Goal: Information Seeking & Learning: Learn about a topic

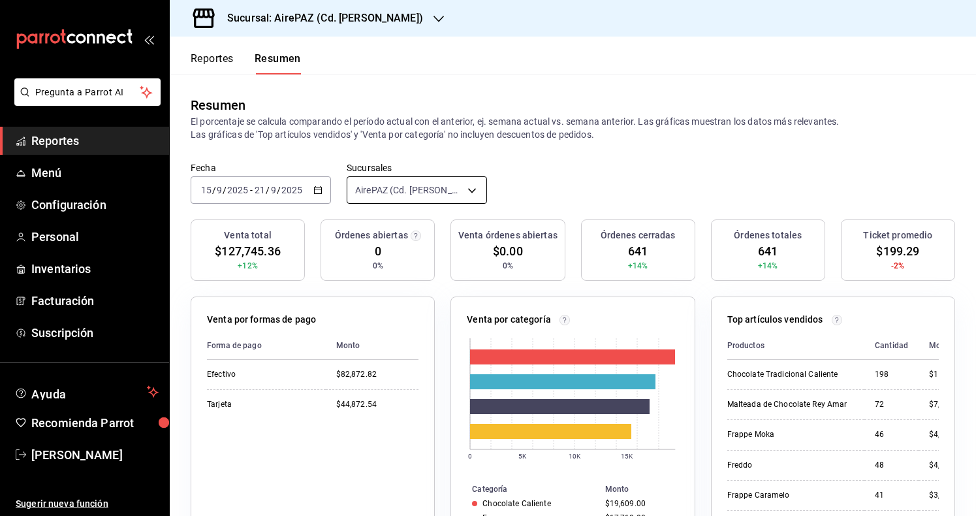
scroll to position [76, 0]
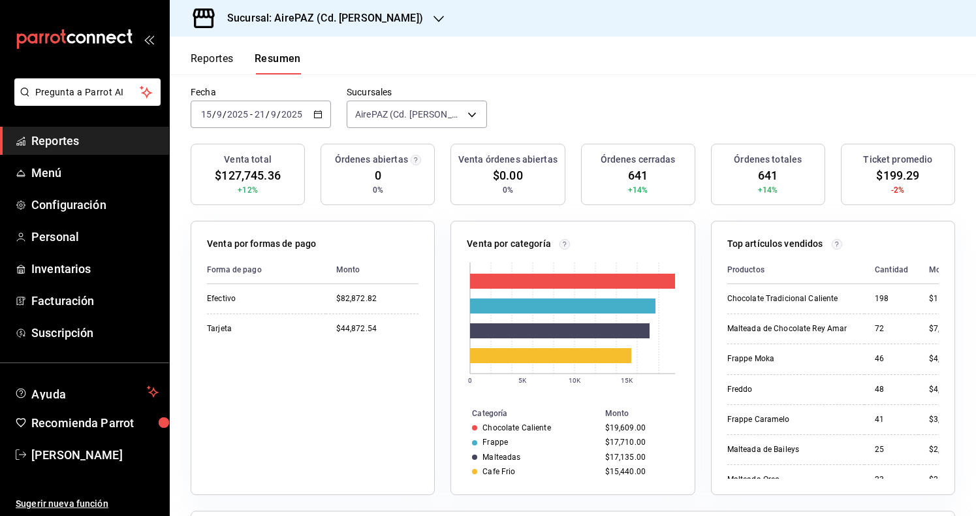
click at [227, 54] on button "Reportes" at bounding box center [212, 63] width 43 height 22
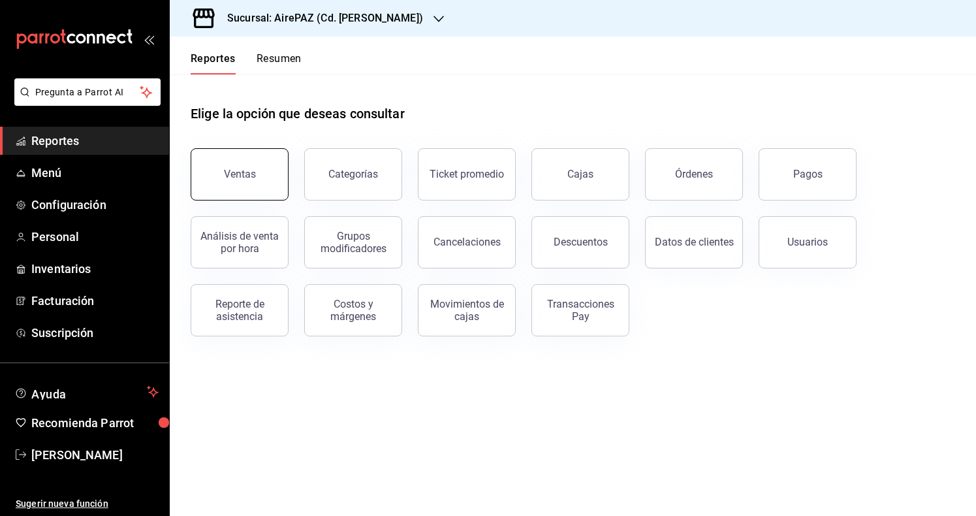
click at [244, 173] on div "Ventas" at bounding box center [240, 174] width 32 height 12
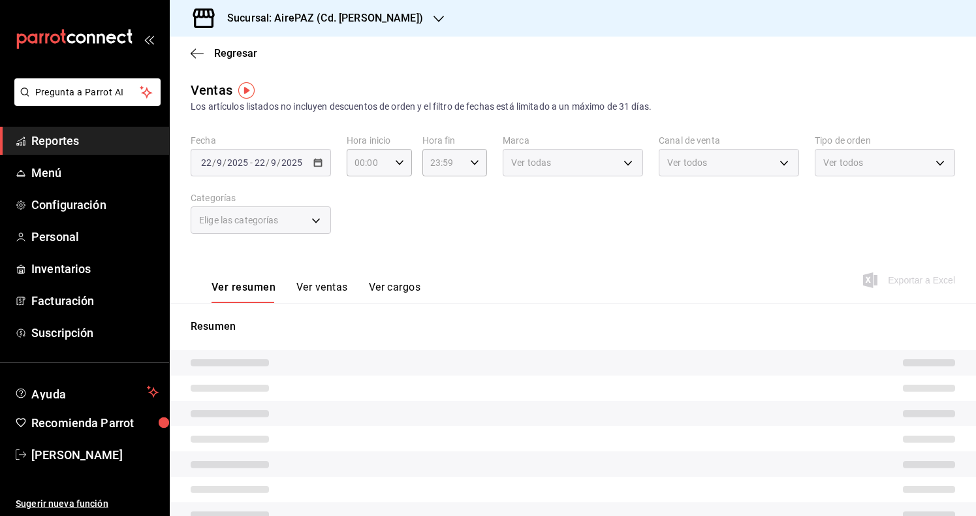
click at [324, 160] on div "[DATE] [DATE] - [DATE] [DATE]" at bounding box center [261, 162] width 140 height 27
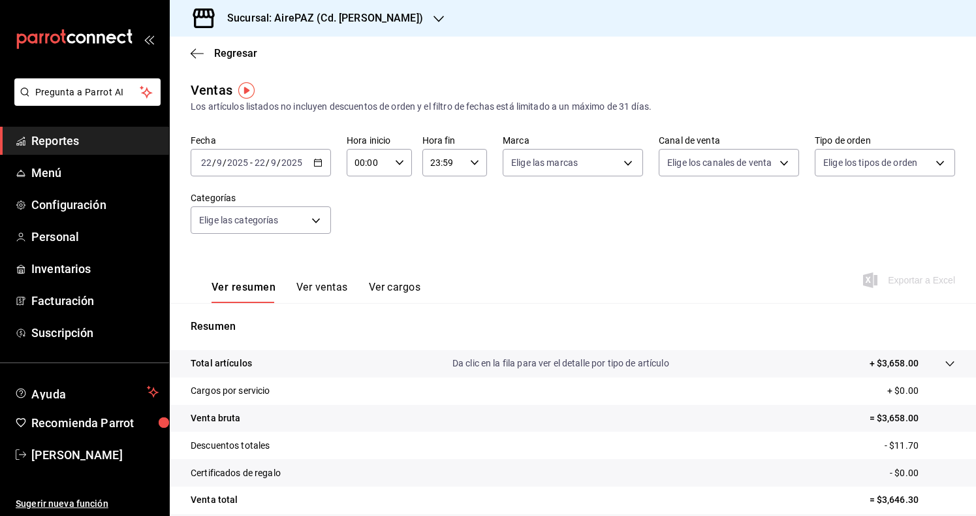
click at [324, 160] on div "[DATE] [DATE] - [DATE] [DATE]" at bounding box center [261, 162] width 140 height 27
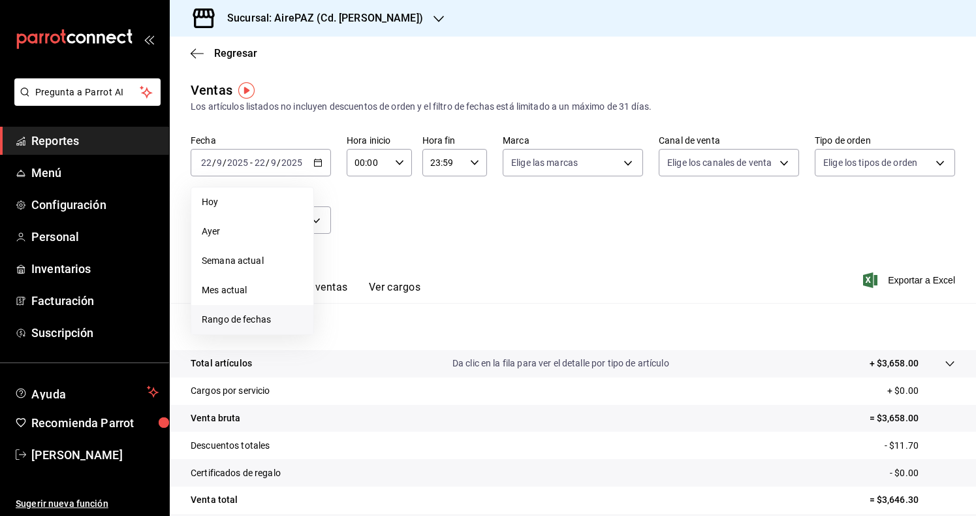
click at [259, 315] on span "Rango de fechas" at bounding box center [252, 320] width 101 height 14
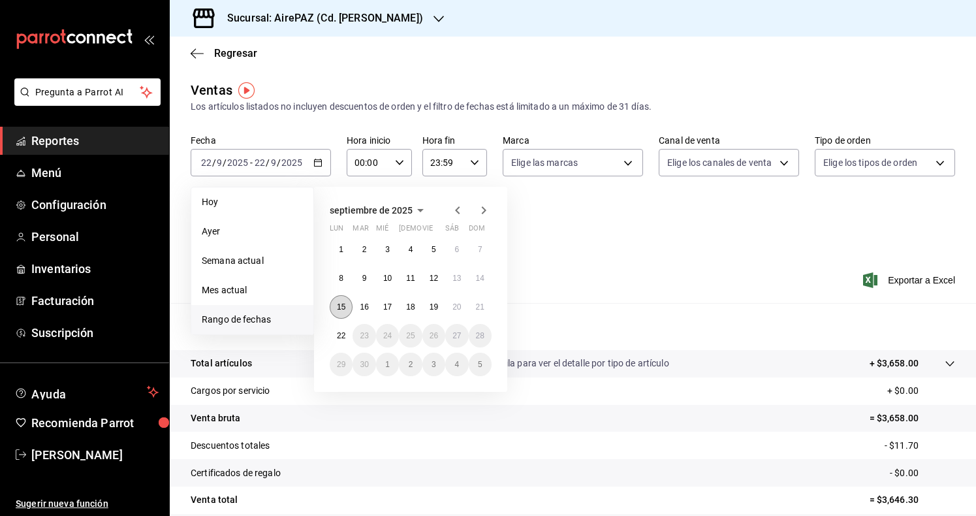
click at [341, 314] on button "15" at bounding box center [341, 307] width 23 height 24
click at [478, 306] on abbr "21" at bounding box center [480, 306] width 8 height 9
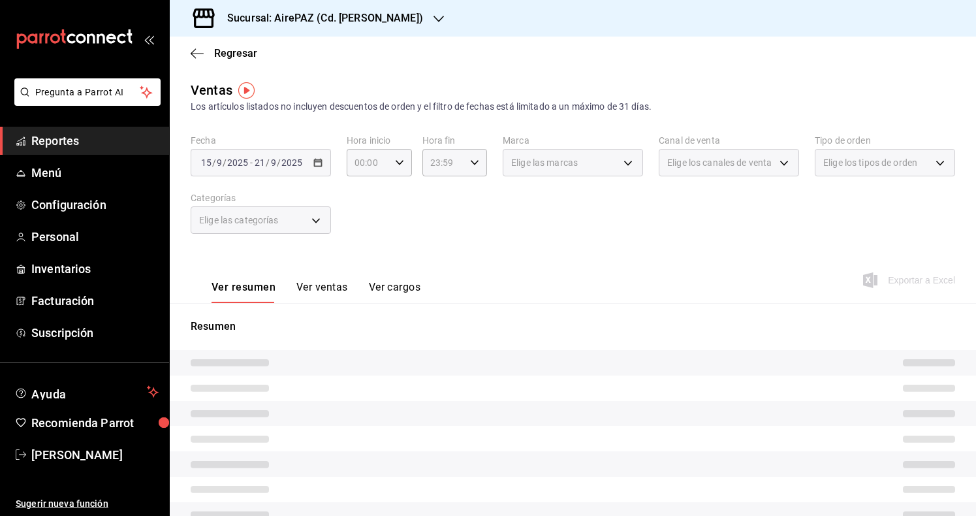
click at [542, 236] on div "Fecha [DATE] [DATE] - [DATE] [DATE] Hora inicio 00:00 Hora inicio Hora fin 23:5…" at bounding box center [573, 191] width 765 height 115
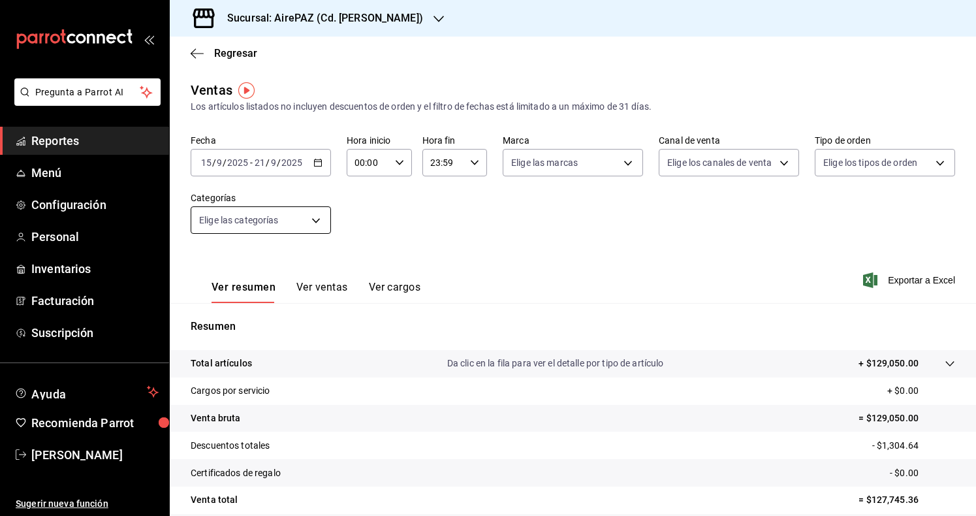
click at [298, 216] on body "Pregunta a Parrot AI Reportes Menú Configuración Personal Inventarios Facturaci…" at bounding box center [488, 258] width 976 height 516
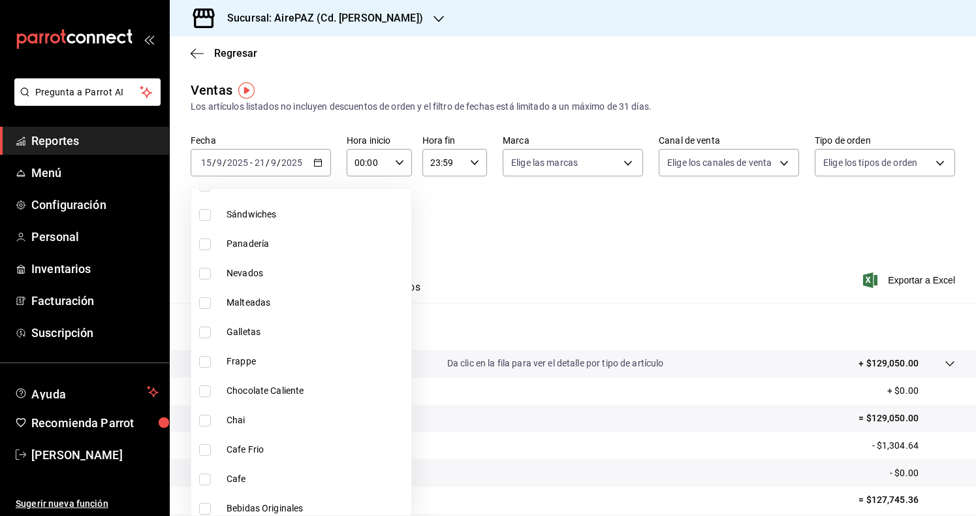
scroll to position [970, 0]
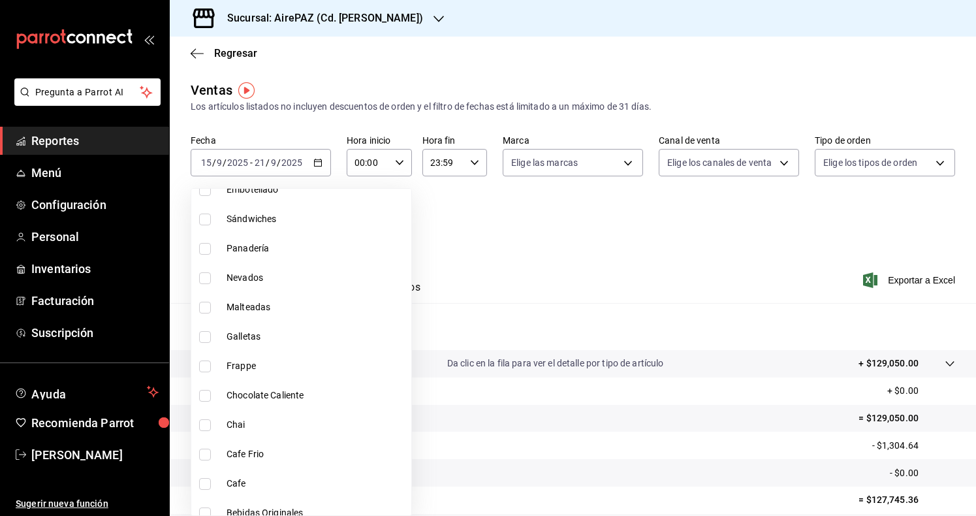
click at [304, 341] on span "Galletas" at bounding box center [317, 337] width 180 height 14
type input "23cf2093-cf70-405f-b112-a254c4afb8cb"
checkbox input "true"
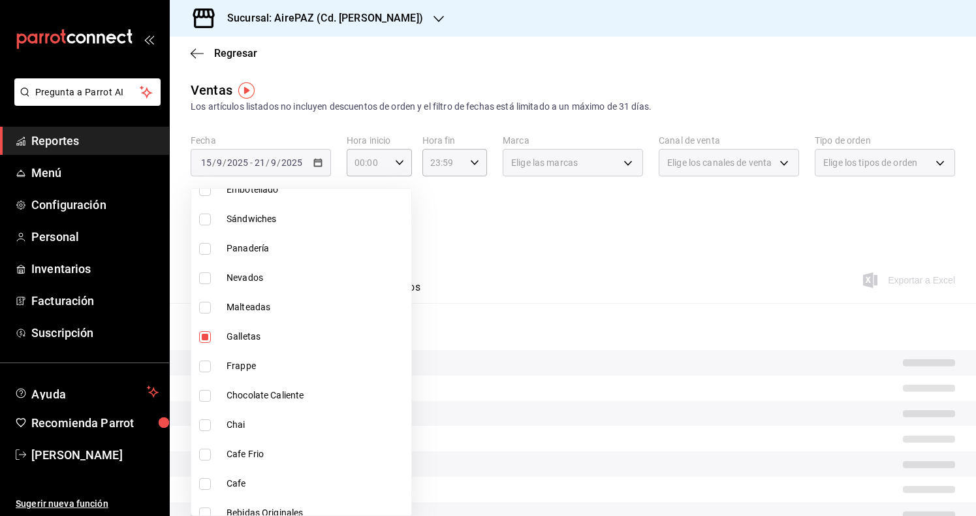
click at [485, 262] on div at bounding box center [488, 258] width 976 height 516
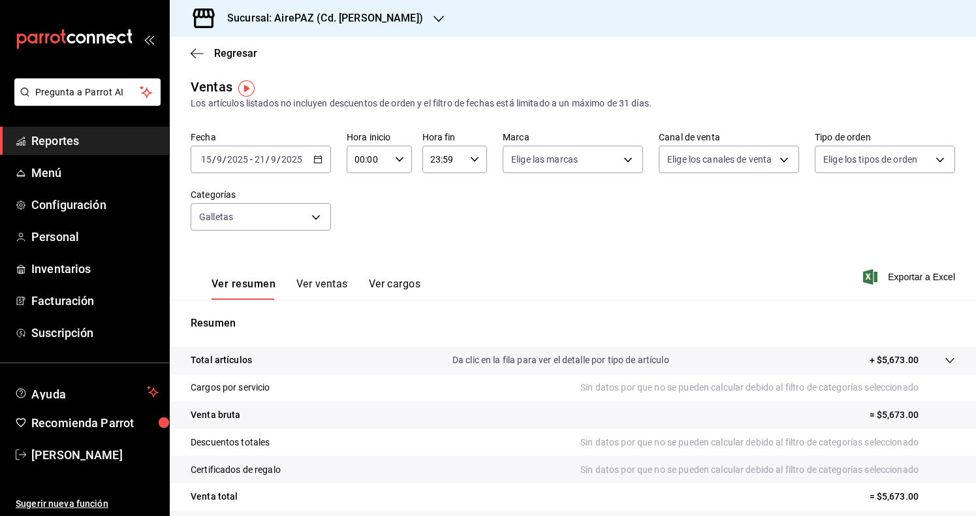
scroll to position [4, 0]
click at [320, 285] on button "Ver ventas" at bounding box center [322, 288] width 52 height 22
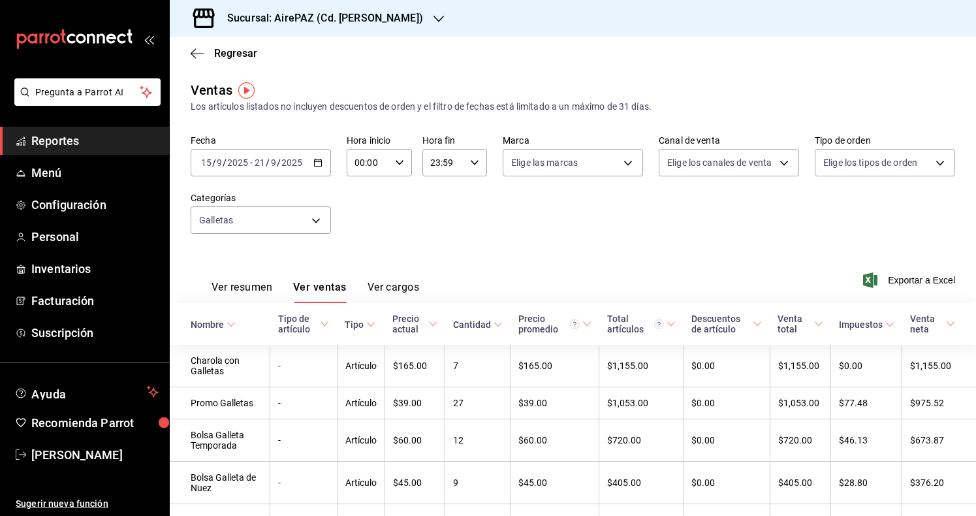
click at [320, 163] on icon "button" at bounding box center [317, 162] width 9 height 9
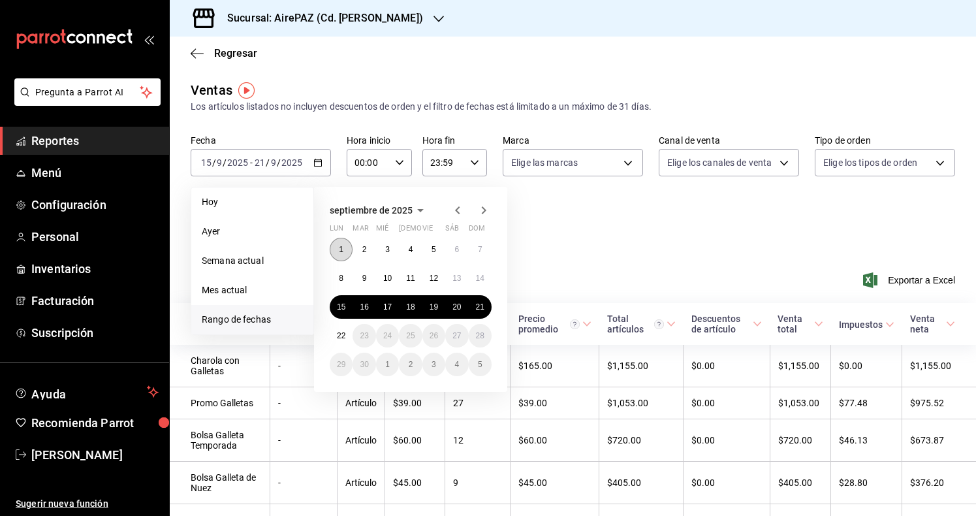
click at [349, 245] on button "1" at bounding box center [341, 250] width 23 height 24
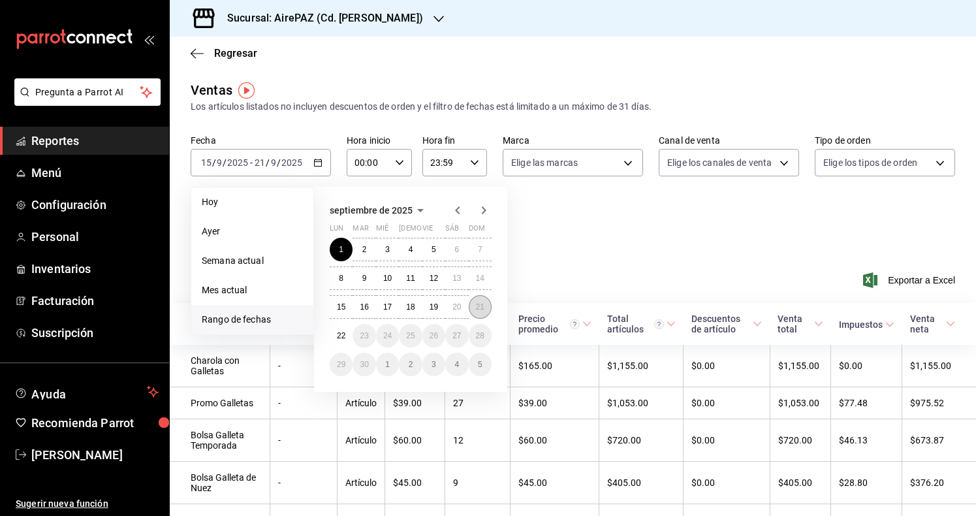
click at [479, 306] on abbr "21" at bounding box center [480, 306] width 8 height 9
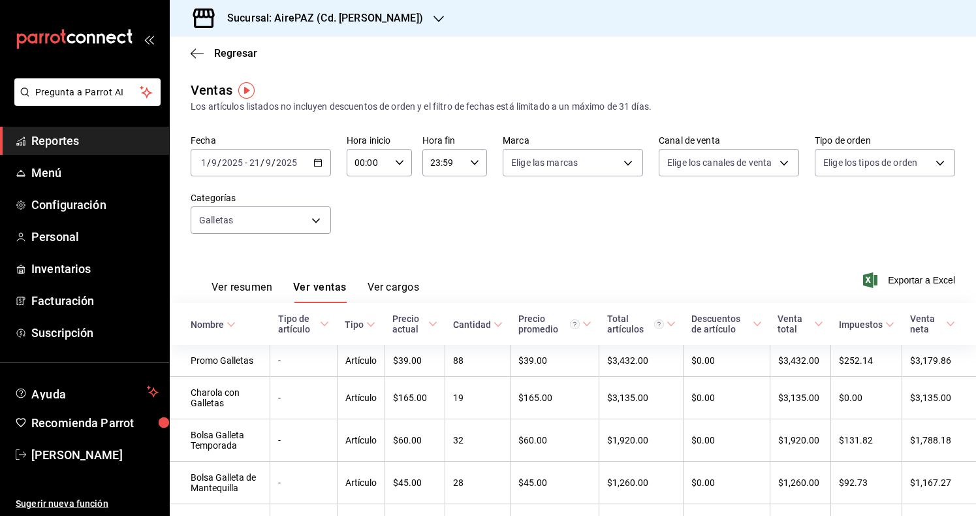
click at [352, 27] on div "Sucursal: AirePAZ (Cd. [PERSON_NAME])" at bounding box center [314, 18] width 269 height 37
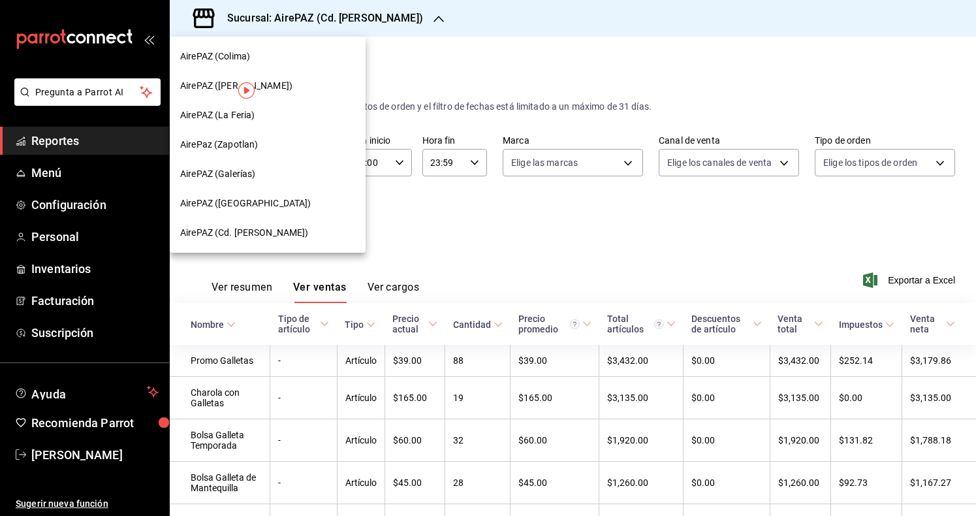
click at [272, 209] on div "AirePAZ ([GEOGRAPHIC_DATA])" at bounding box center [267, 204] width 175 height 14
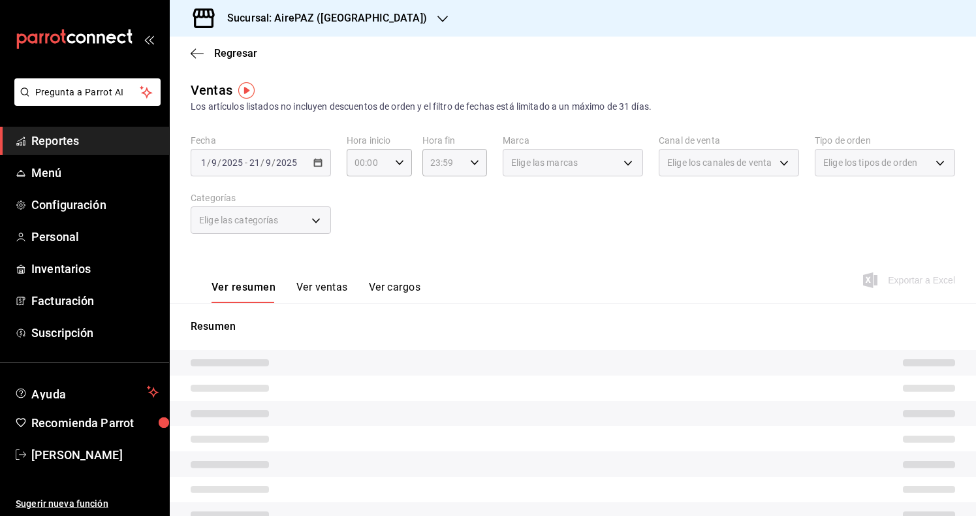
click at [319, 223] on div "Elige las categorías" at bounding box center [261, 219] width 140 height 27
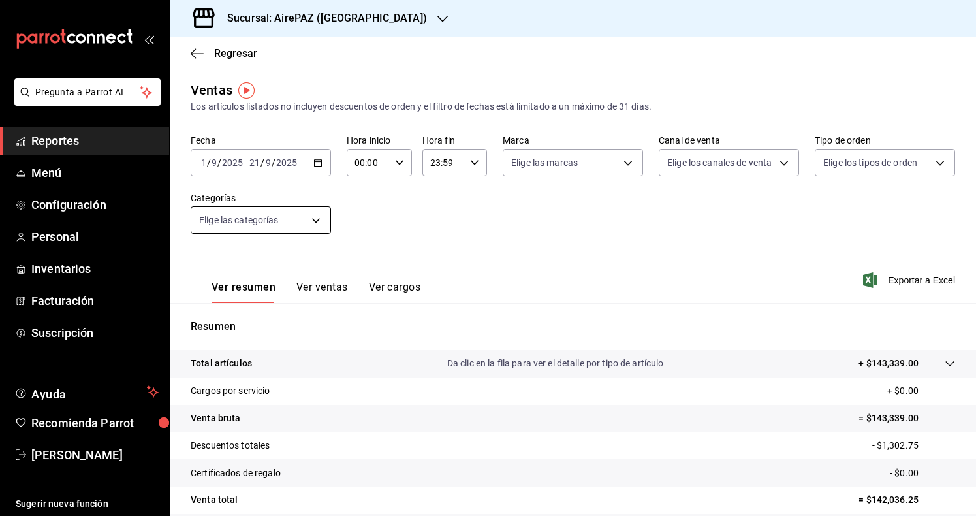
click at [318, 222] on body "Pregunta a Parrot AI Reportes Menú Configuración Personal Inventarios Facturaci…" at bounding box center [488, 258] width 976 height 516
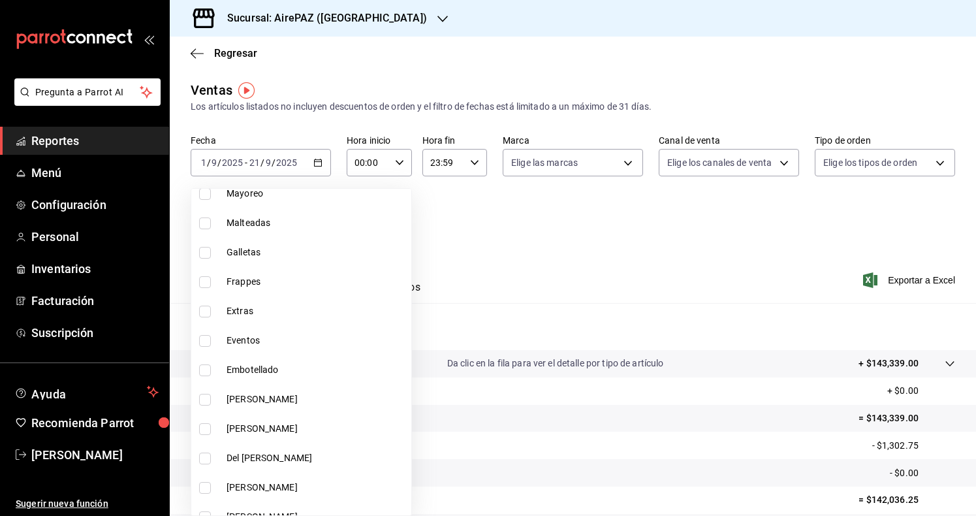
scroll to position [837, 0]
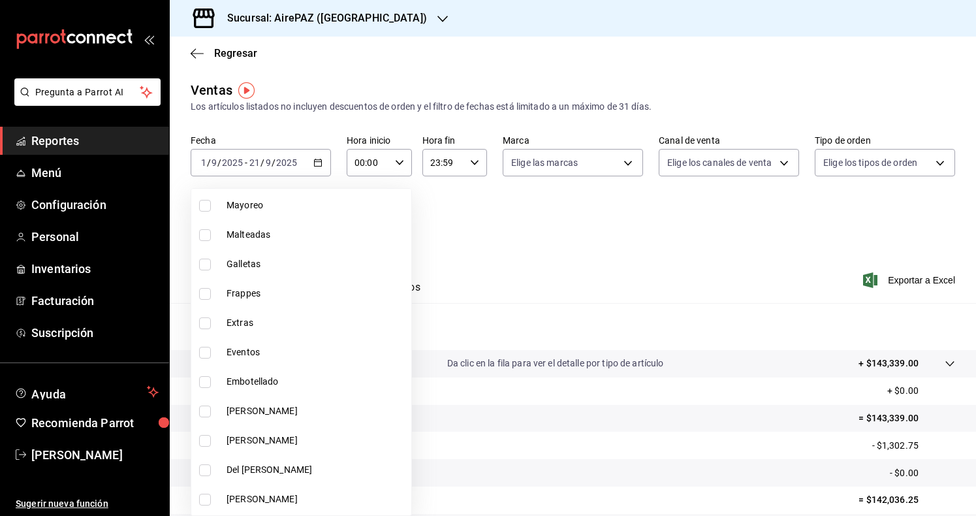
click at [262, 261] on span "Galletas" at bounding box center [317, 264] width 180 height 14
type input "d9e79ec7-4b59-449d-81b0-c5c6ea4e9402"
checkbox input "true"
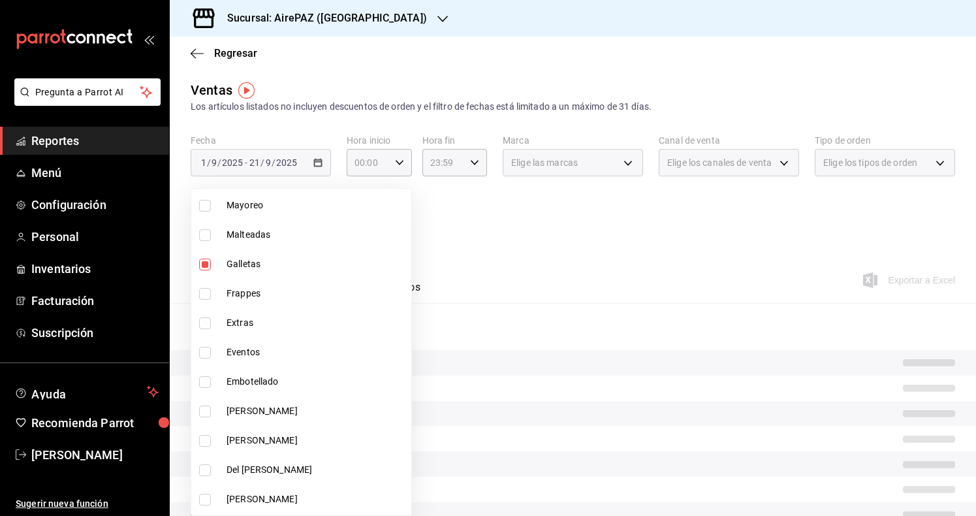
click at [403, 255] on div at bounding box center [488, 258] width 976 height 516
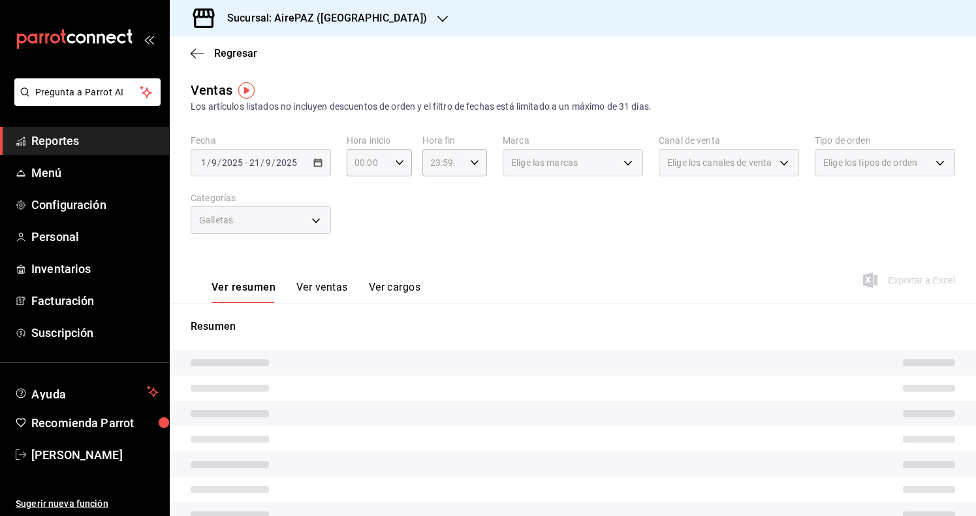
click at [322, 291] on button "Ver ventas" at bounding box center [322, 292] width 52 height 22
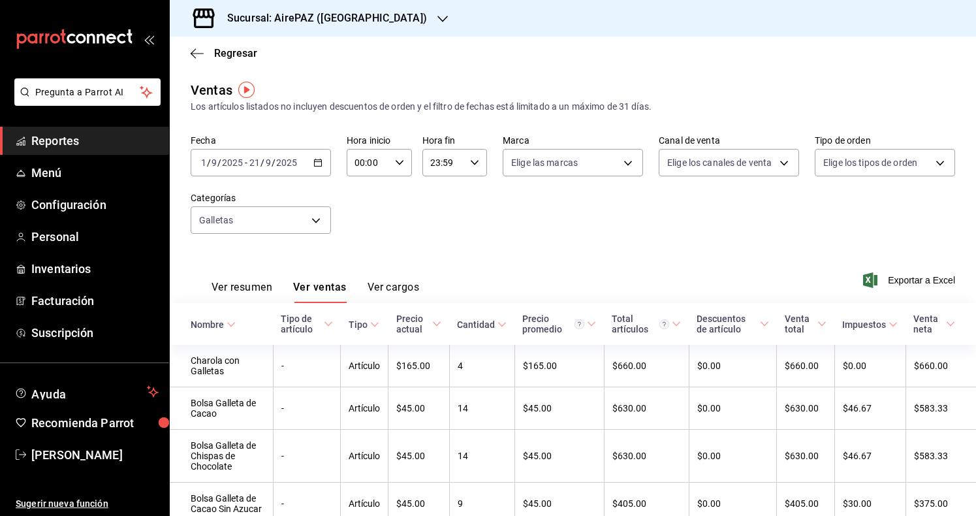
click at [334, 19] on h3 "Sucursal: AirePAZ ([GEOGRAPHIC_DATA])" at bounding box center [322, 18] width 210 height 16
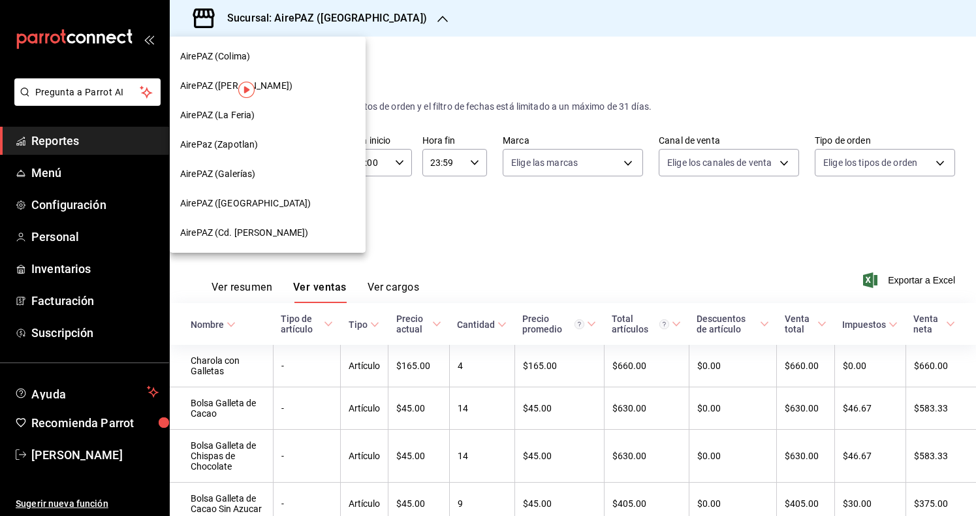
click at [289, 170] on div "AirePAZ (Galerías)" at bounding box center [267, 174] width 175 height 14
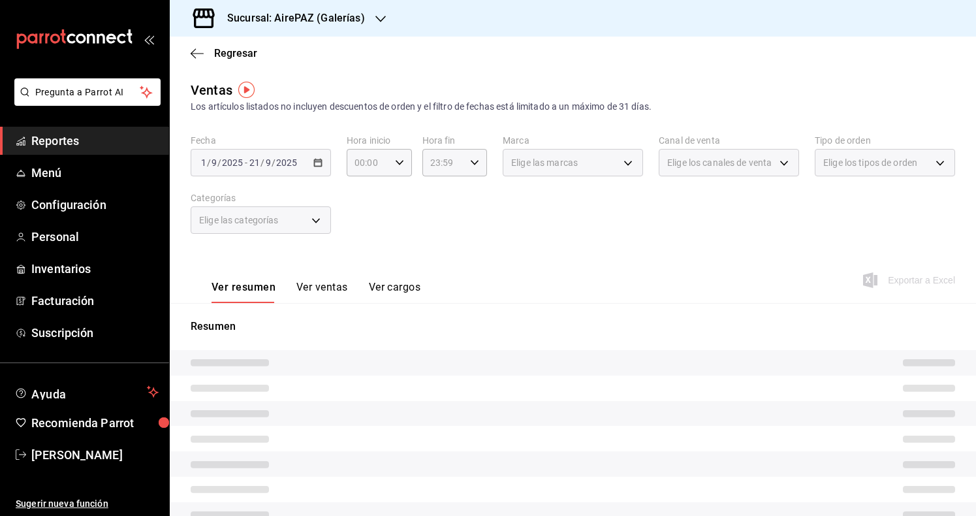
click at [308, 223] on div "Elige las categorías" at bounding box center [261, 219] width 140 height 27
click at [315, 228] on div "Elige las categorías" at bounding box center [261, 219] width 140 height 27
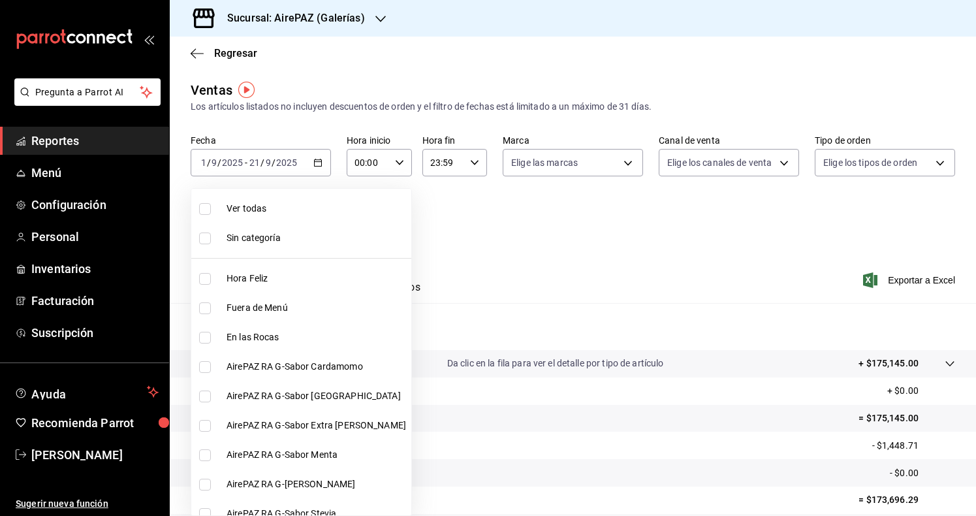
click at [308, 227] on body "Pregunta a Parrot AI Reportes Menú Configuración Personal Inventarios Facturaci…" at bounding box center [488, 258] width 976 height 516
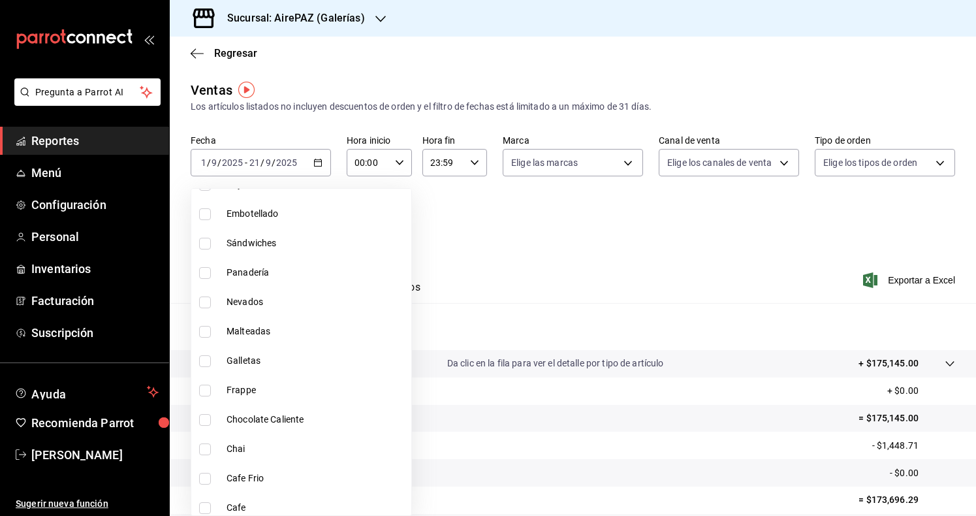
scroll to position [1088, 0]
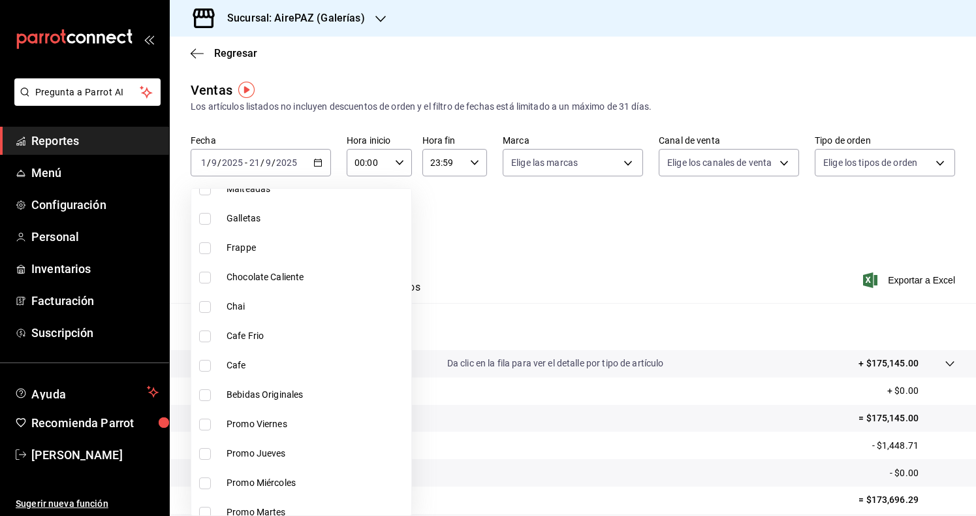
click at [280, 230] on li "Galletas" at bounding box center [301, 218] width 220 height 29
type input "9a88c816-7144-4a92-a4e7-2ca6e7cd7624"
checkbox input "true"
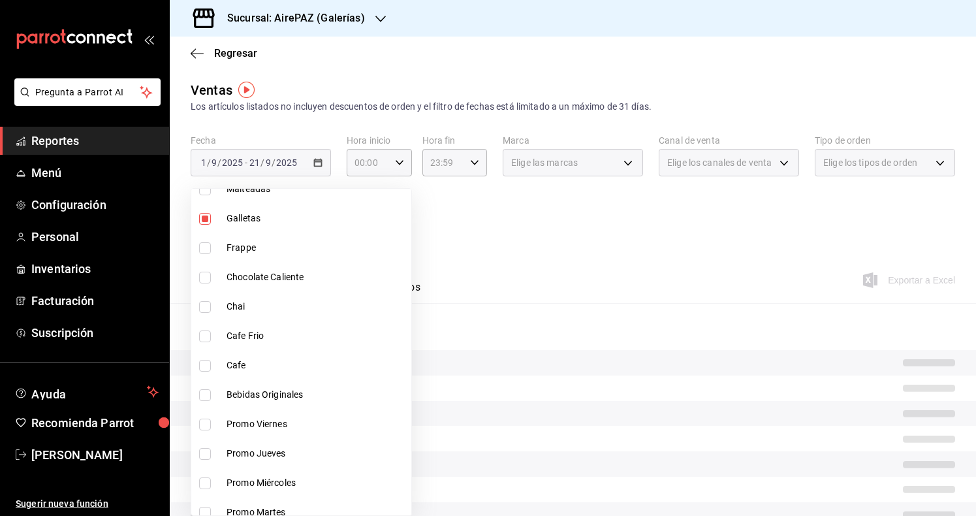
click at [403, 240] on div at bounding box center [488, 258] width 976 height 516
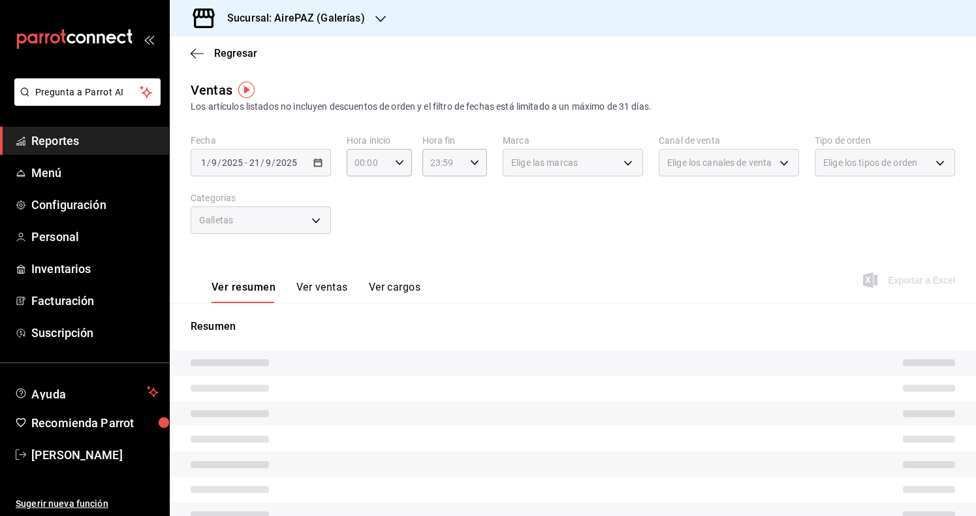
click at [332, 289] on button "Ver ventas" at bounding box center [322, 292] width 52 height 22
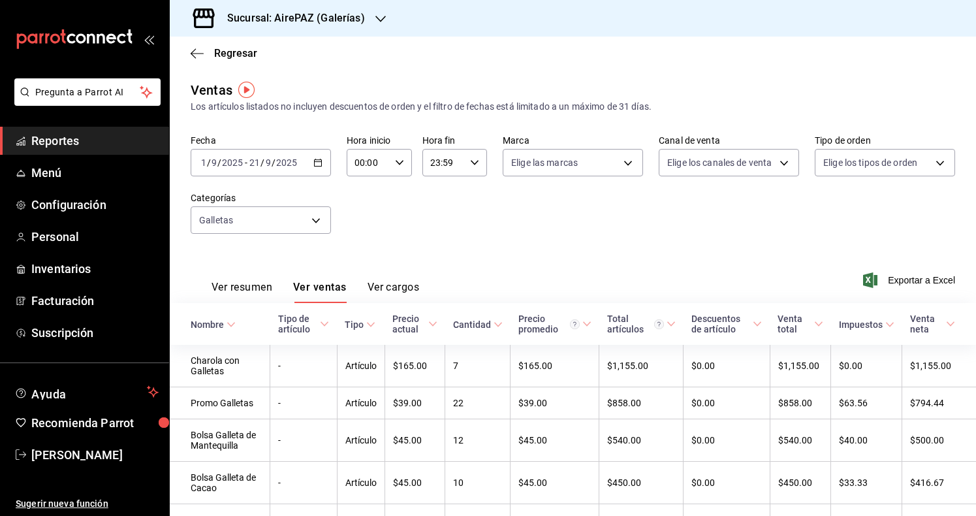
click at [337, 16] on h3 "Sucursal: AirePAZ (Galerías)" at bounding box center [291, 18] width 148 height 16
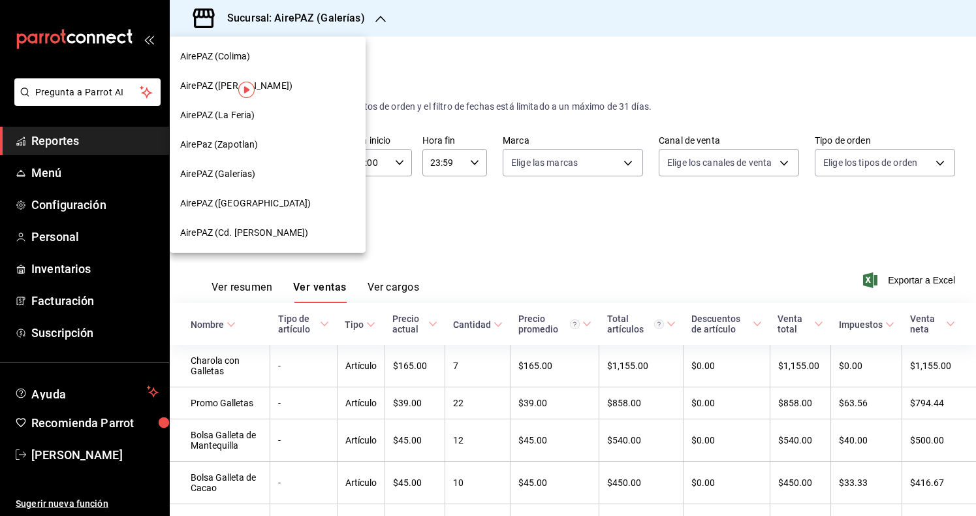
click at [287, 146] on div "AirePaz (Zapotlan)" at bounding box center [267, 145] width 175 height 14
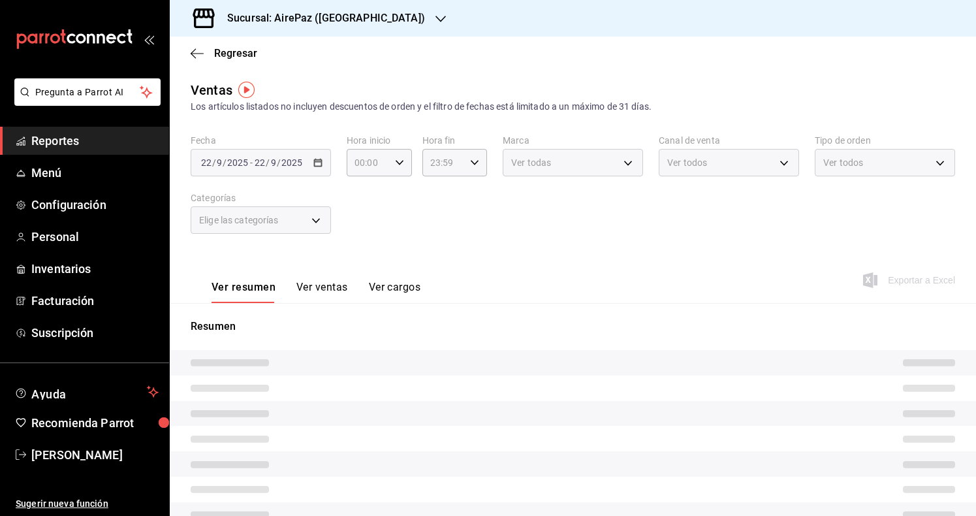
click at [303, 288] on button "Ver ventas" at bounding box center [322, 292] width 52 height 22
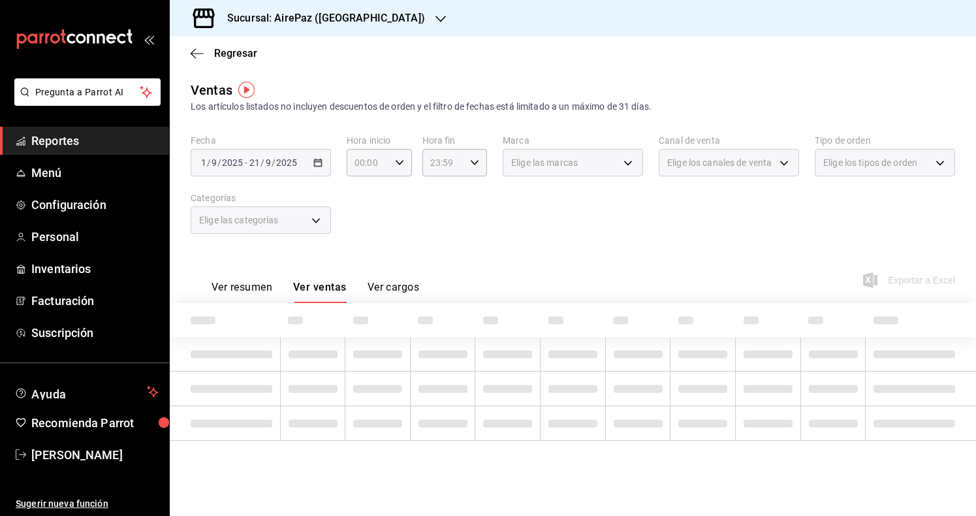
click at [306, 224] on div "Elige las categorías" at bounding box center [261, 219] width 140 height 27
click at [319, 218] on div "Elige las categorías" at bounding box center [261, 219] width 140 height 27
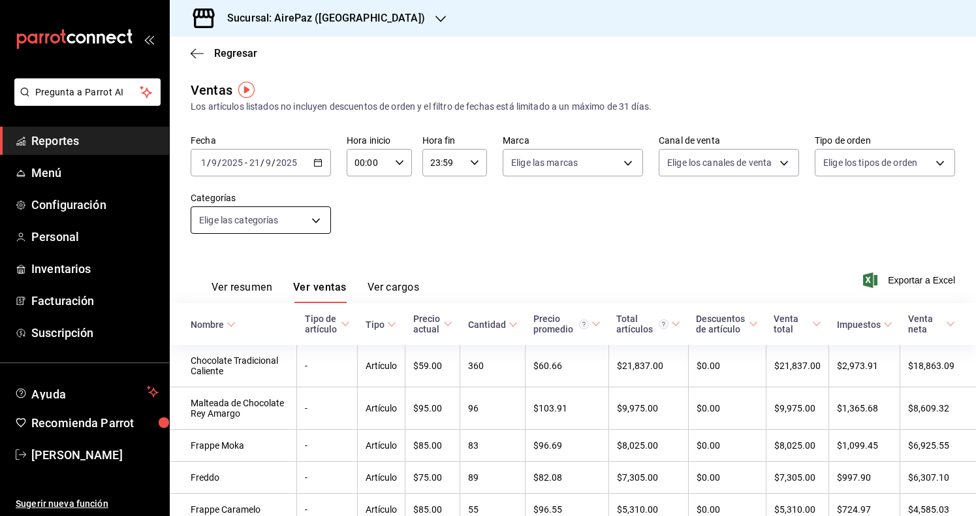
click at [277, 217] on body "Pregunta a Parrot AI Reportes Menú Configuración Personal Inventarios Facturaci…" at bounding box center [488, 258] width 976 height 516
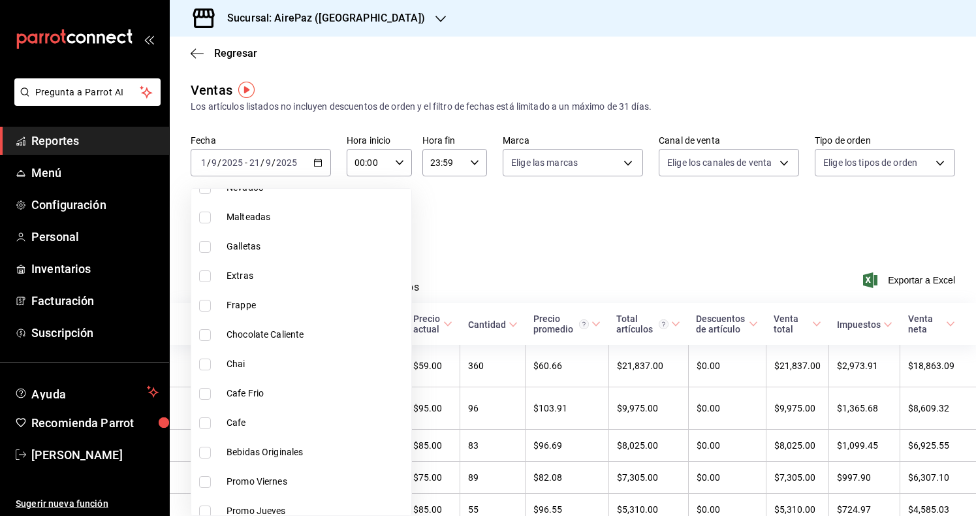
scroll to position [1024, 0]
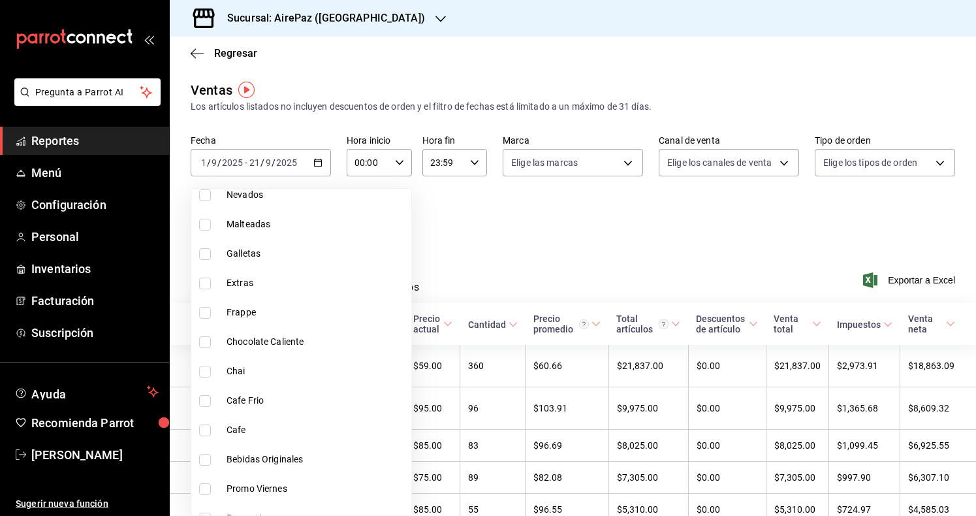
click at [250, 266] on li "Galletas" at bounding box center [301, 253] width 220 height 29
type input "f5f1a7e2-126c-4c05-ab16-ab8a81d9063a"
checkbox input "true"
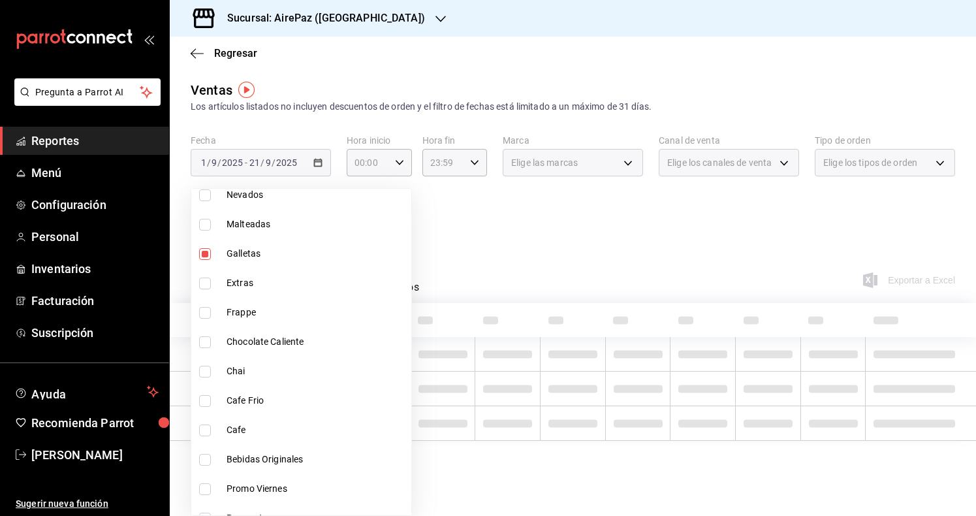
click at [428, 244] on div at bounding box center [488, 258] width 976 height 516
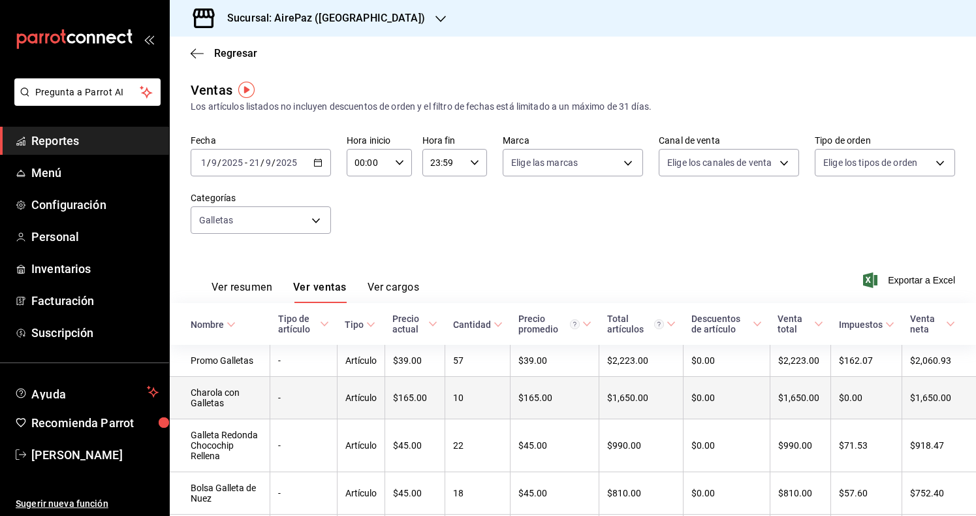
scroll to position [10, 0]
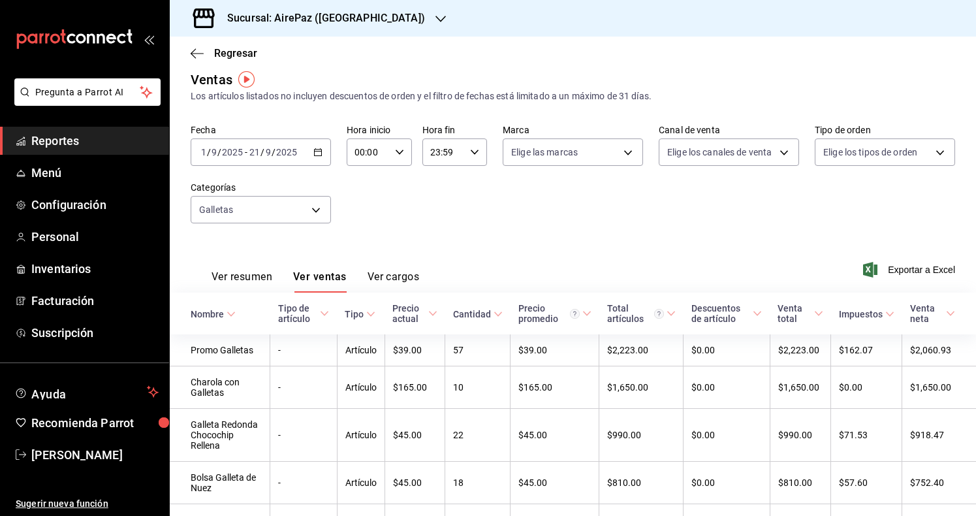
click at [328, 23] on h3 "Sucursal: AirePaz ([GEOGRAPHIC_DATA])" at bounding box center [321, 18] width 208 height 16
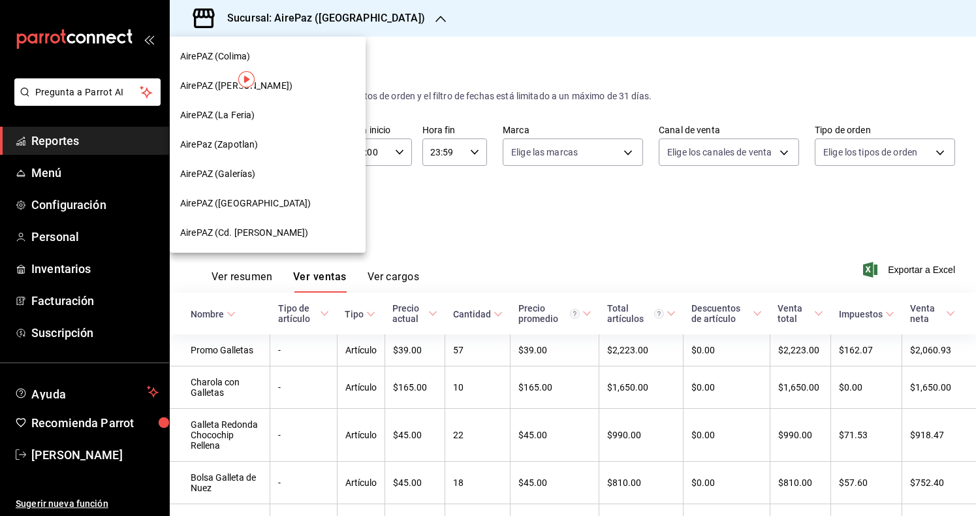
click at [260, 179] on div "AirePAZ (Galerías)" at bounding box center [267, 174] width 175 height 14
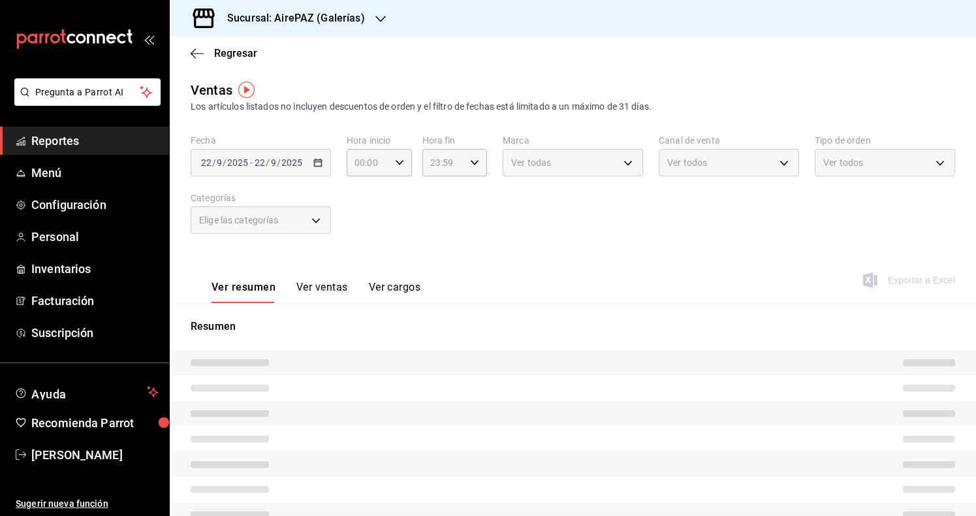
click at [318, 18] on h3 "Sucursal: AirePAZ (Galerías)" at bounding box center [291, 18] width 148 height 16
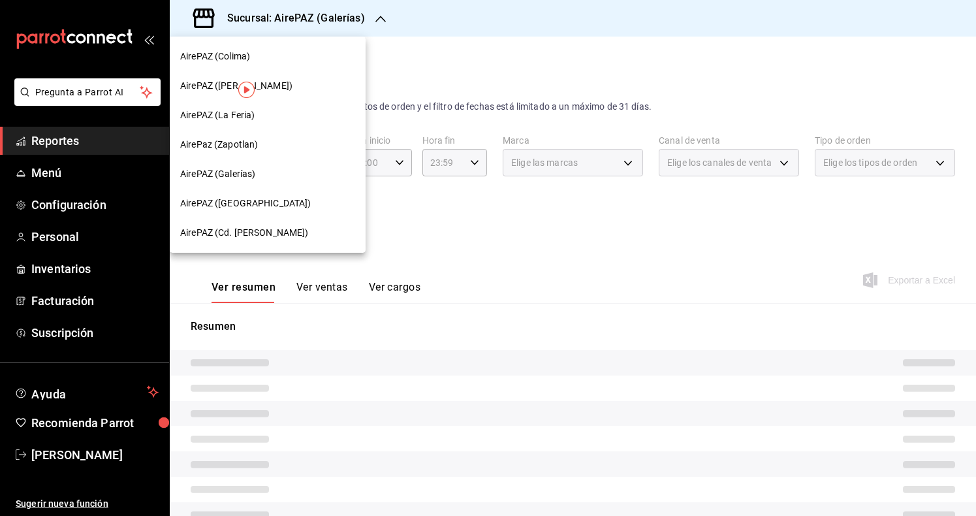
click at [260, 118] on div "AirePAZ (La Feria)" at bounding box center [267, 115] width 175 height 14
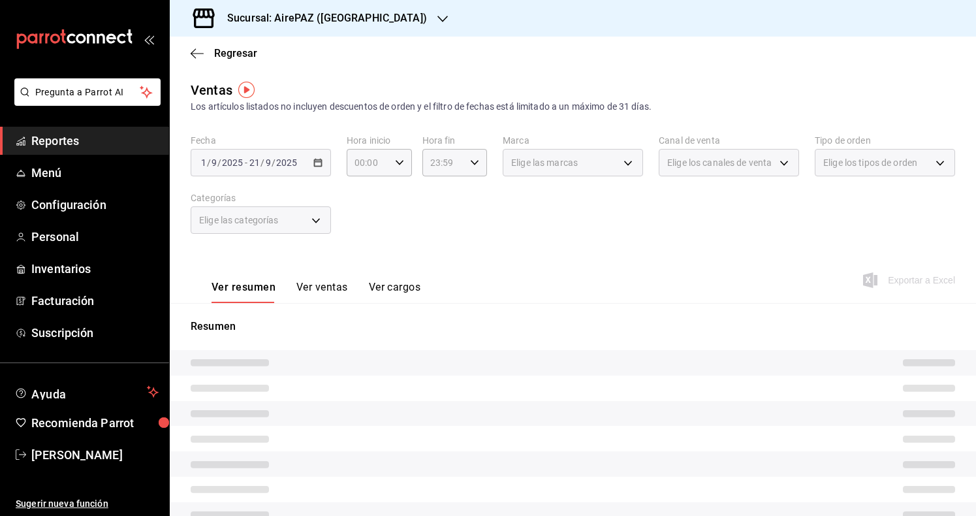
click at [295, 217] on div "Elige las categorías" at bounding box center [261, 219] width 140 height 27
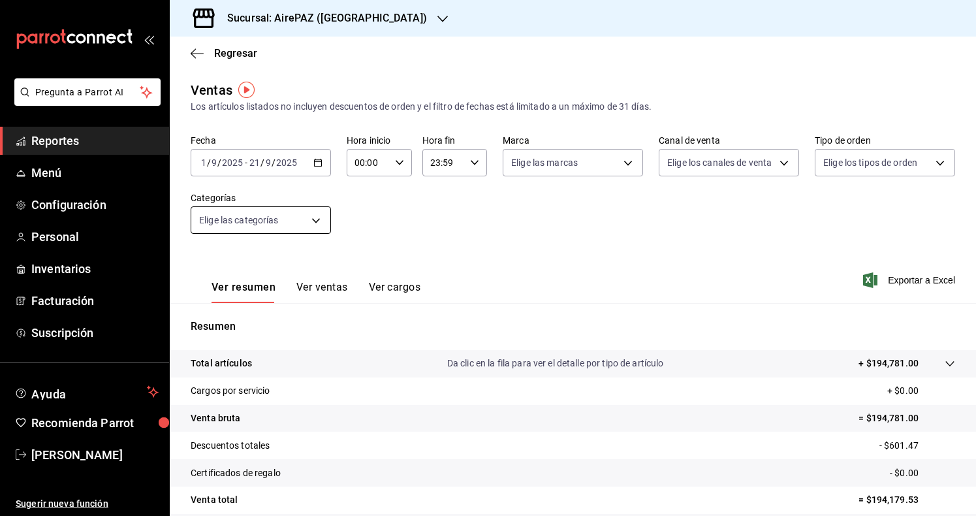
click at [314, 226] on body "Pregunta a Parrot AI Reportes Menú Configuración Personal Inventarios Facturaci…" at bounding box center [488, 258] width 976 height 516
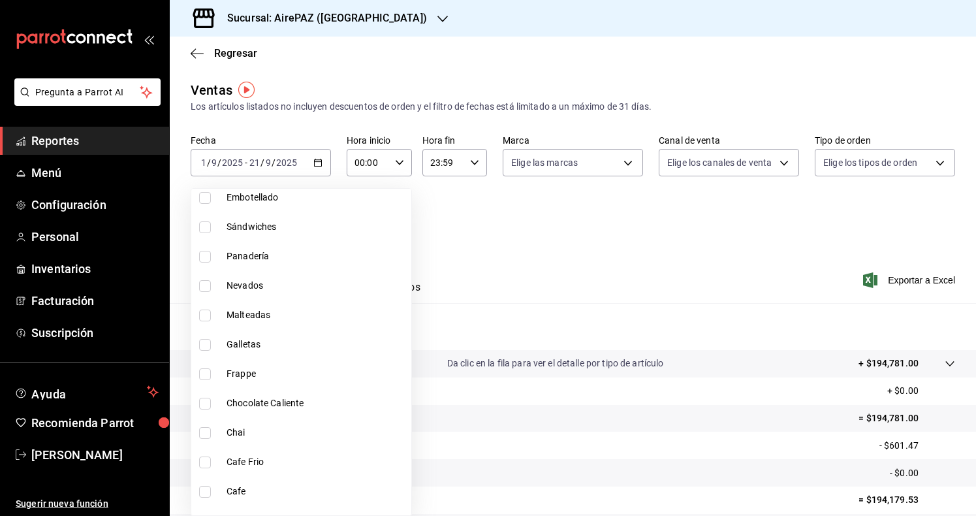
scroll to position [958, 0]
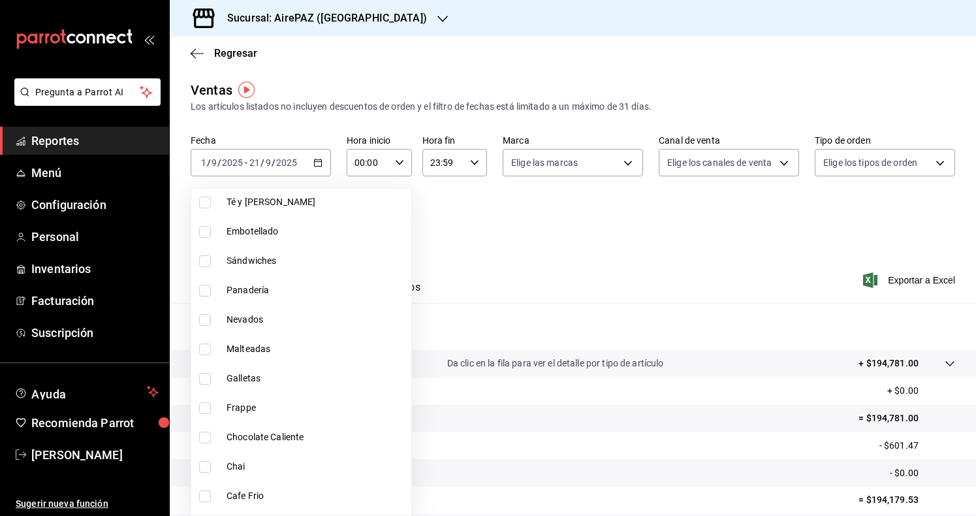
click at [281, 371] on span "Galletas" at bounding box center [317, 378] width 180 height 14
type input "f07a997b-0ed5-424c-8c21-1e45342f115f"
checkbox input "true"
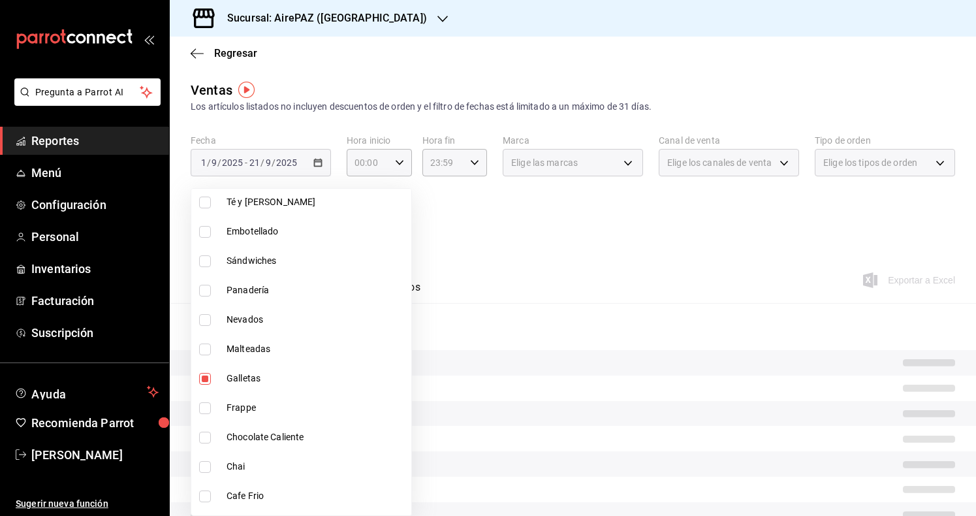
click at [418, 252] on div at bounding box center [488, 258] width 976 height 516
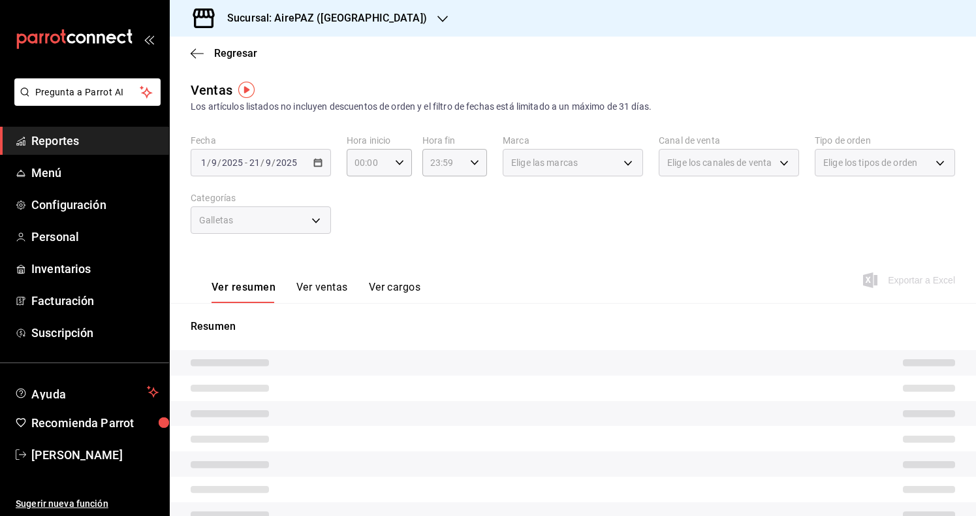
click at [323, 296] on button "Ver ventas" at bounding box center [322, 292] width 52 height 22
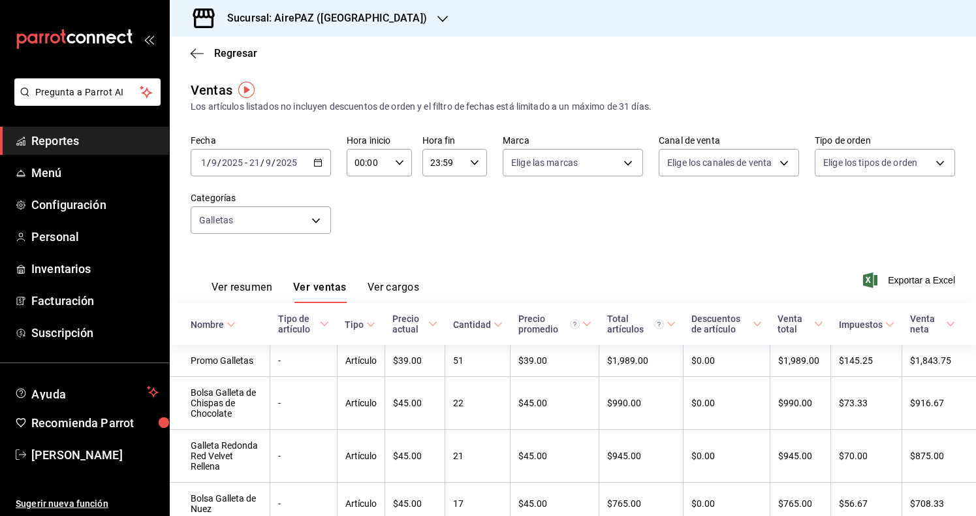
scroll to position [7, 0]
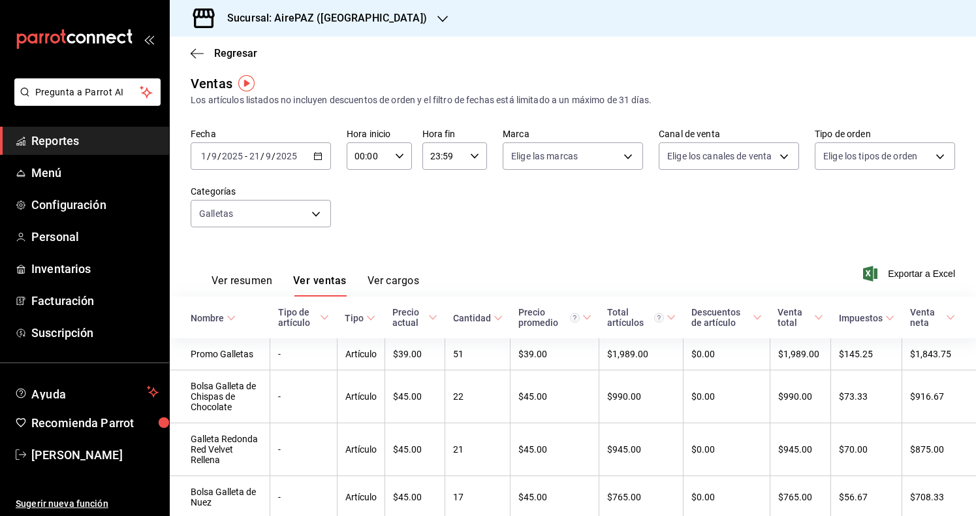
click at [328, 32] on div "Sucursal: AirePAZ ([GEOGRAPHIC_DATA])" at bounding box center [316, 18] width 273 height 37
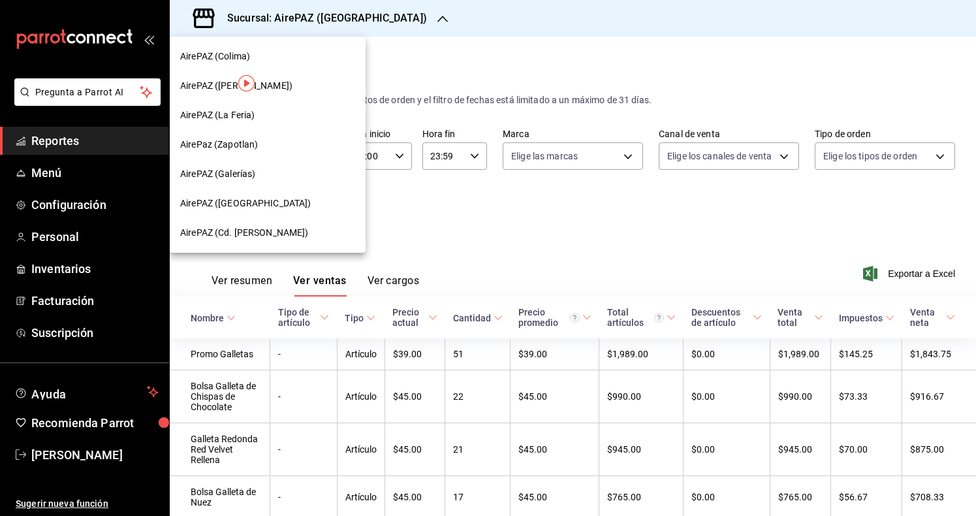
click at [289, 86] on div "AirePAZ ([PERSON_NAME])" at bounding box center [267, 86] width 175 height 14
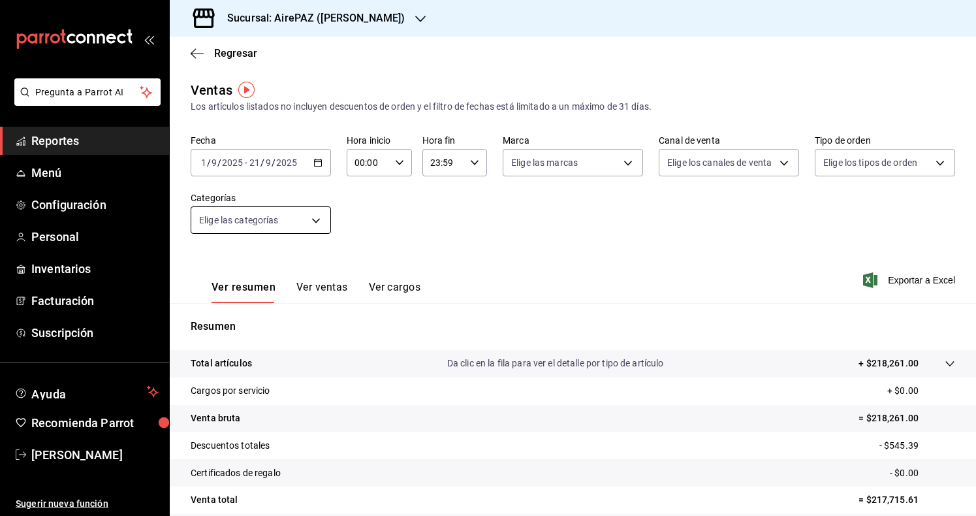
click at [323, 222] on body "Pregunta a Parrot AI Reportes Menú Configuración Personal Inventarios Facturaci…" at bounding box center [488, 258] width 976 height 516
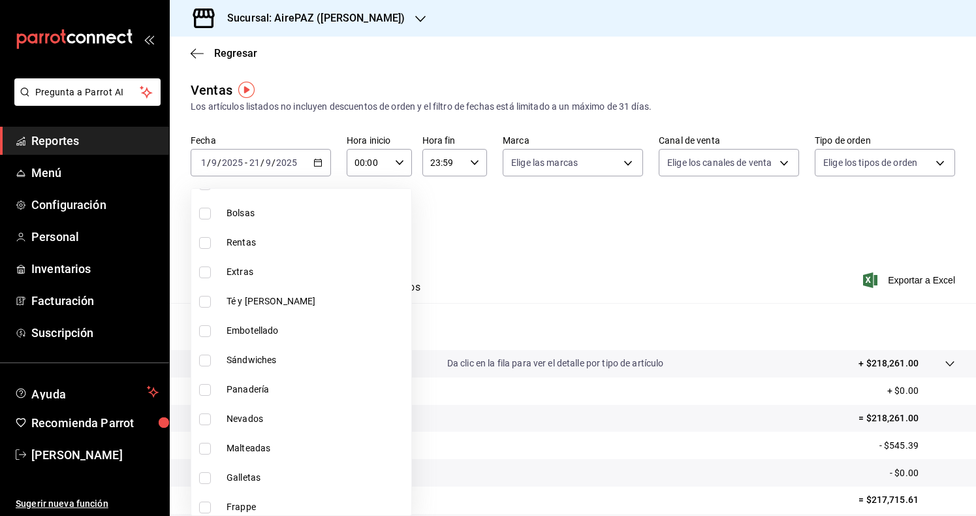
scroll to position [911, 0]
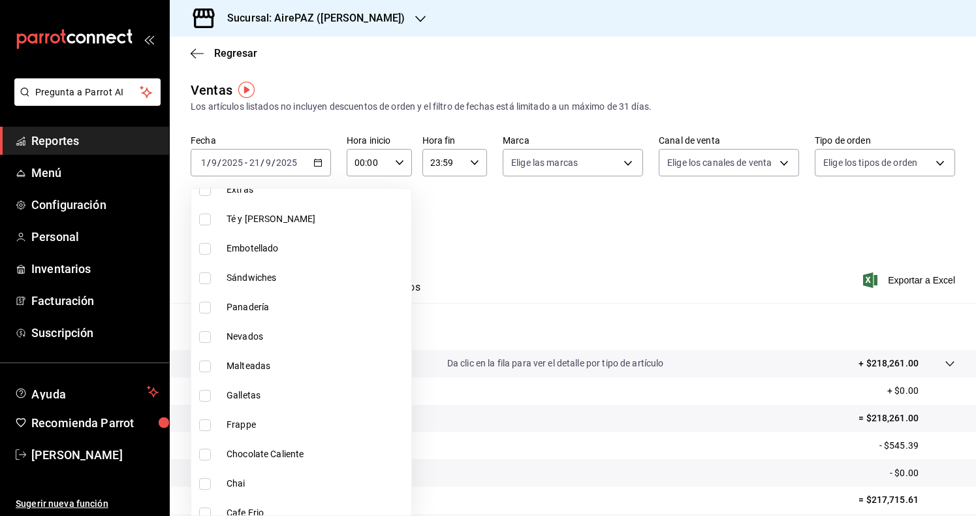
click at [292, 392] on span "Galletas" at bounding box center [317, 395] width 180 height 14
type input "1c2b263b-58a9-42e0-a37c-4d925fa4ff16"
checkbox input "true"
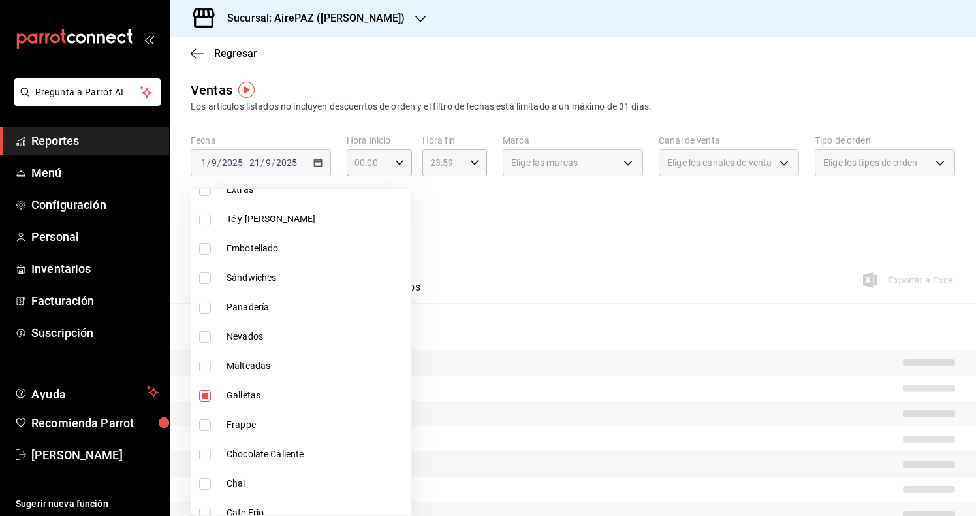
click at [416, 264] on div at bounding box center [488, 258] width 976 height 516
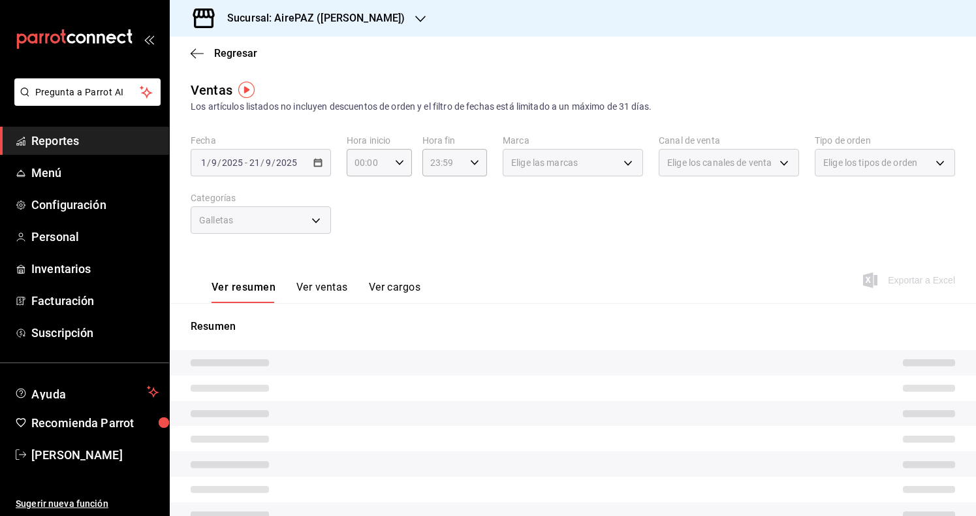
click at [316, 289] on button "Ver ventas" at bounding box center [322, 292] width 52 height 22
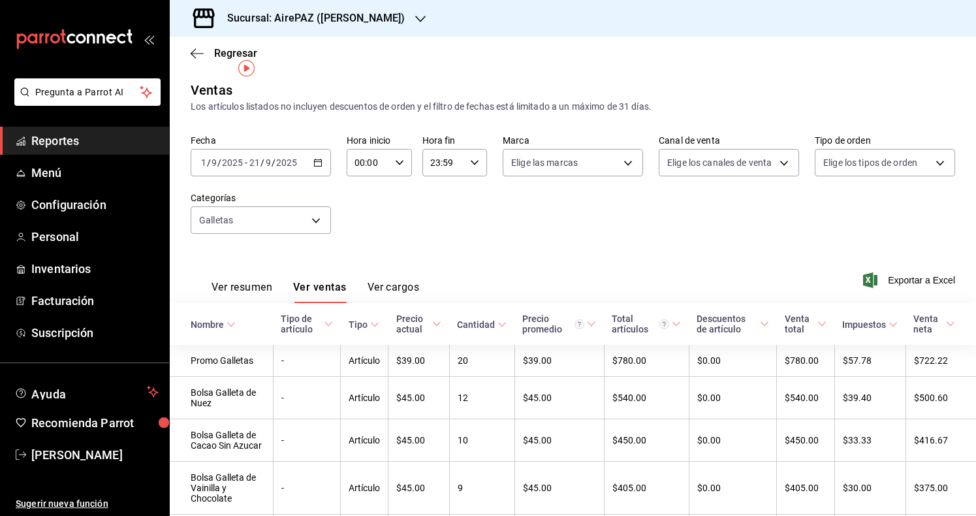
scroll to position [40, 0]
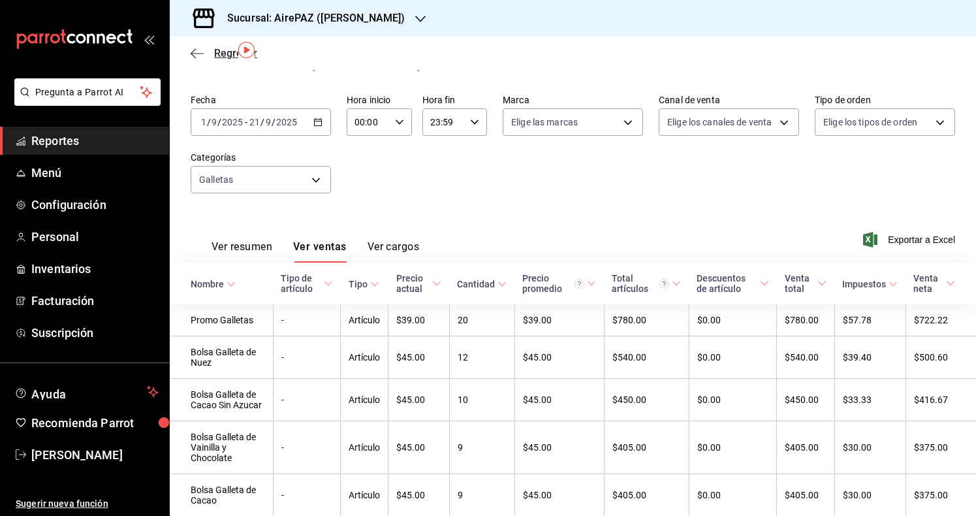
click at [193, 52] on icon "button" at bounding box center [197, 54] width 13 height 12
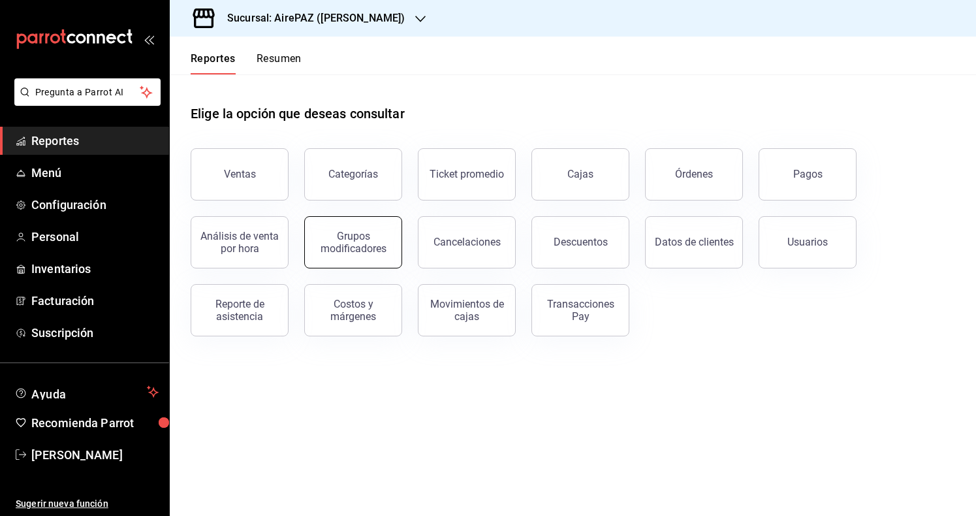
click at [360, 244] on div "Grupos modificadores" at bounding box center [353, 242] width 81 height 25
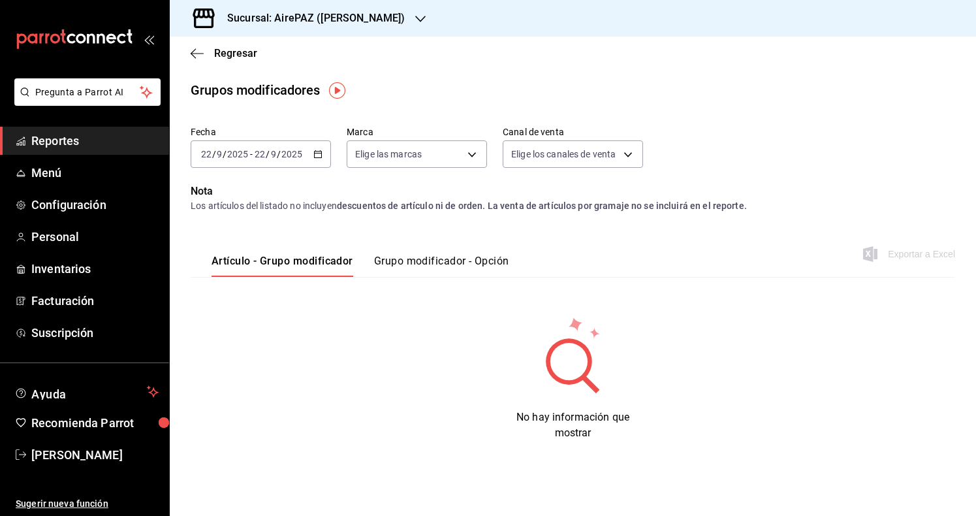
click at [321, 157] on \(Stroke\) "button" at bounding box center [318, 154] width 8 height 7
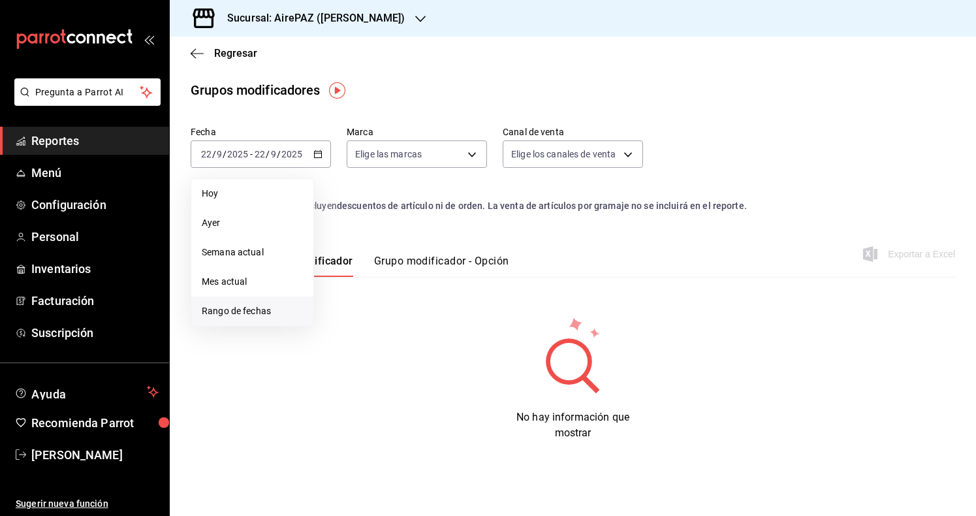
click at [262, 308] on span "Rango de fechas" at bounding box center [252, 311] width 101 height 14
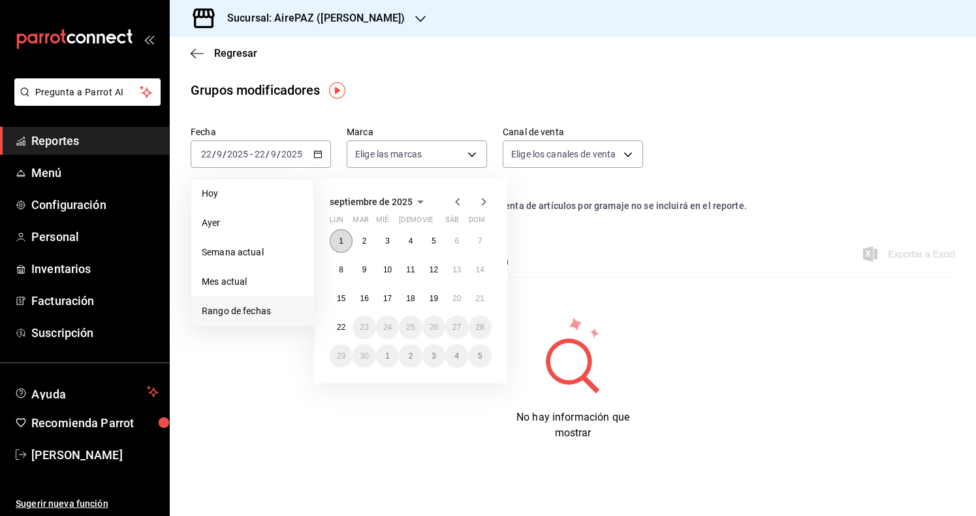
click at [339, 244] on abbr "1" at bounding box center [341, 240] width 5 height 9
click at [483, 296] on abbr "21" at bounding box center [480, 298] width 8 height 9
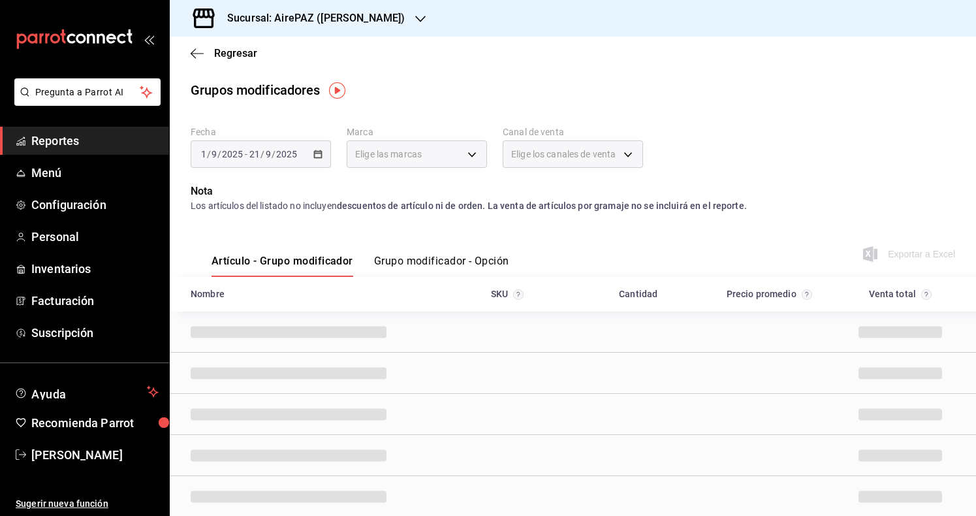
click at [608, 185] on p "Nota" at bounding box center [573, 191] width 765 height 16
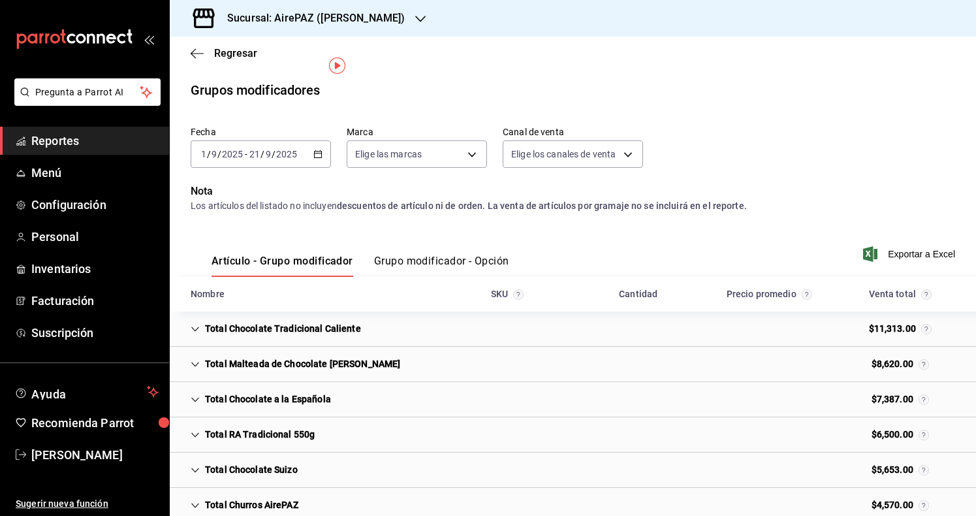
scroll to position [32, 0]
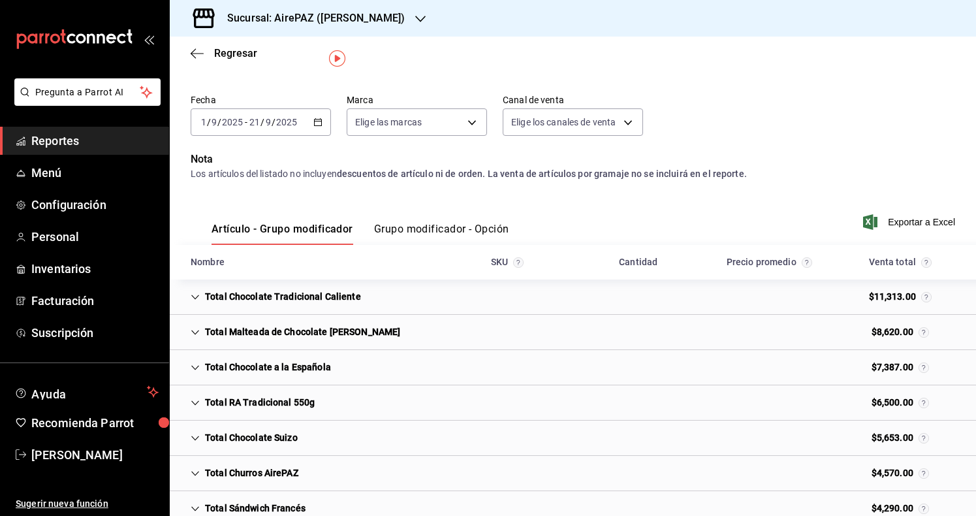
click at [403, 229] on button "Grupo modificador - Opción" at bounding box center [441, 234] width 135 height 22
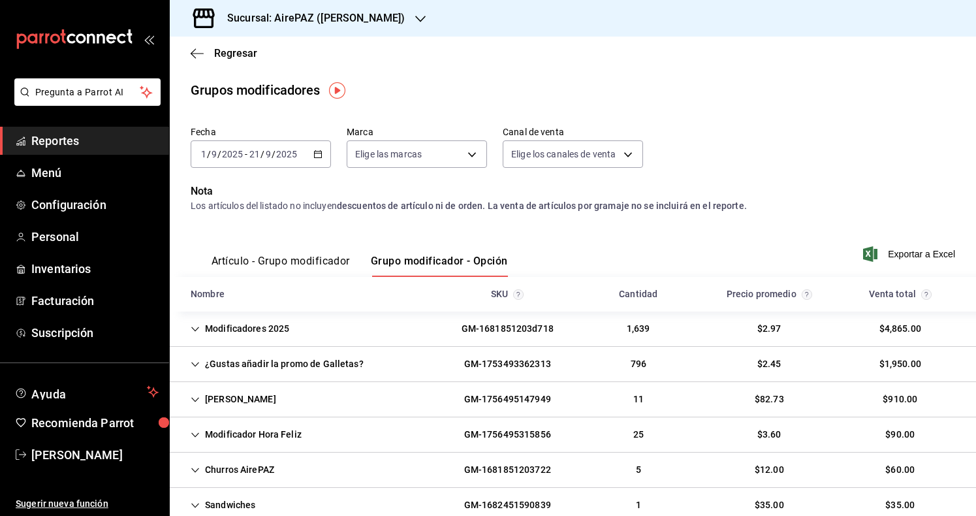
click at [313, 364] on div "¿Gustas añadir la promo de Galletas?" at bounding box center [277, 364] width 194 height 24
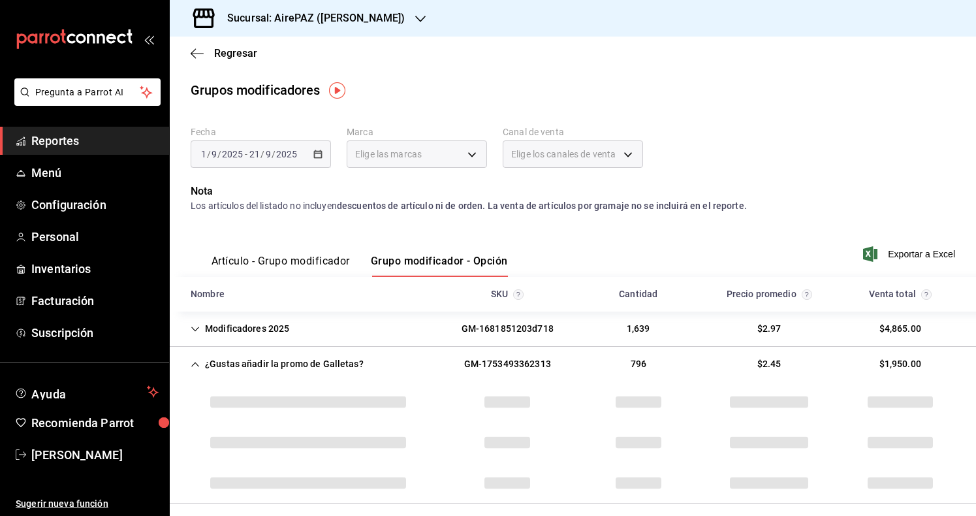
scroll to position [72, 0]
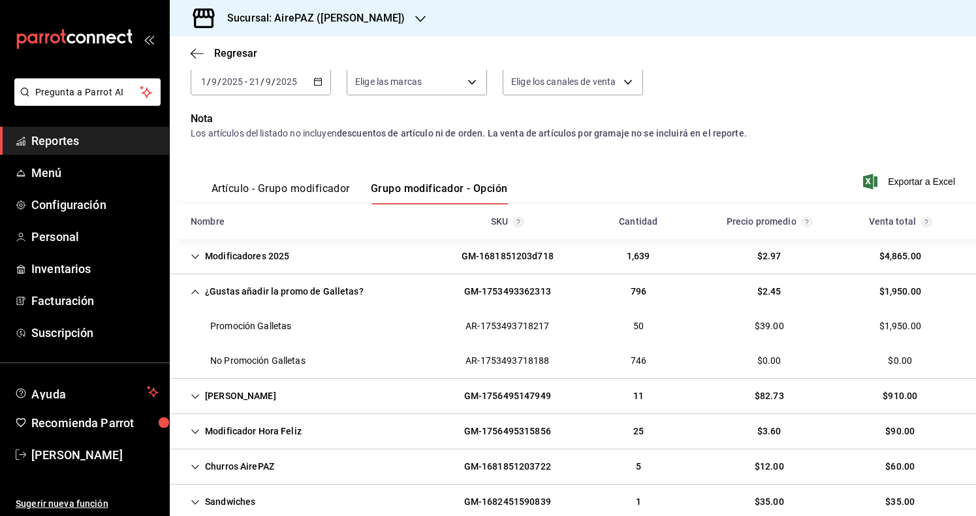
click at [367, 22] on h3 "Sucursal: AirePAZ ([PERSON_NAME])" at bounding box center [311, 18] width 188 height 16
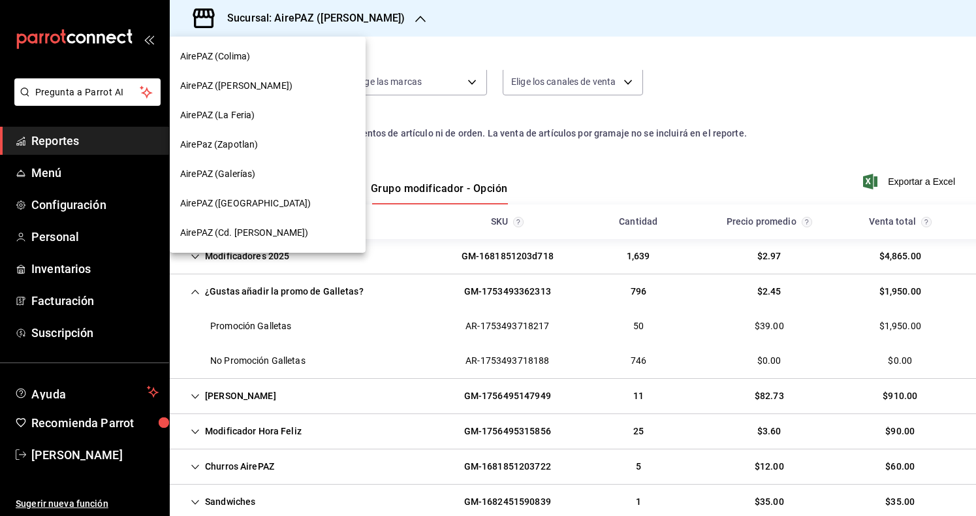
click at [304, 110] on div "AirePAZ (La Feria)" at bounding box center [267, 115] width 175 height 14
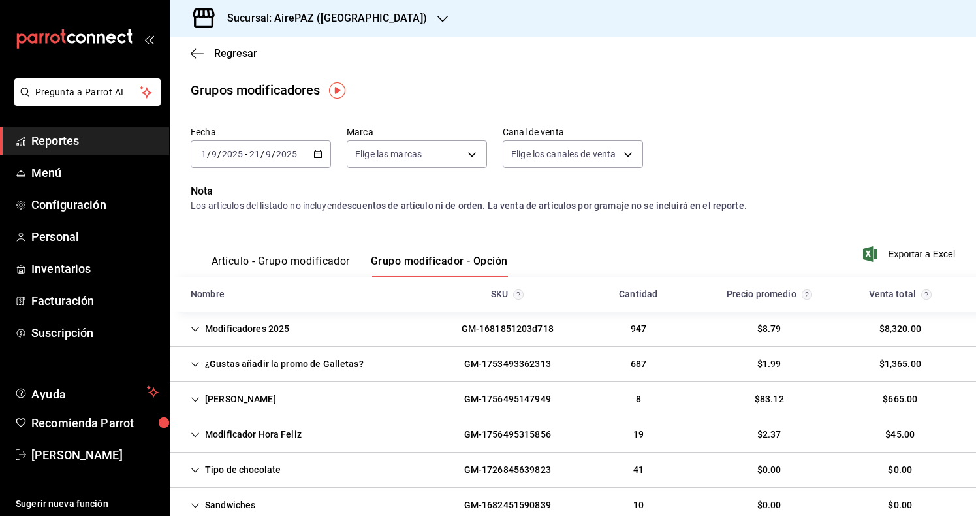
click at [292, 369] on div "¿Gustas añadir la promo de Galletas?" at bounding box center [277, 364] width 194 height 24
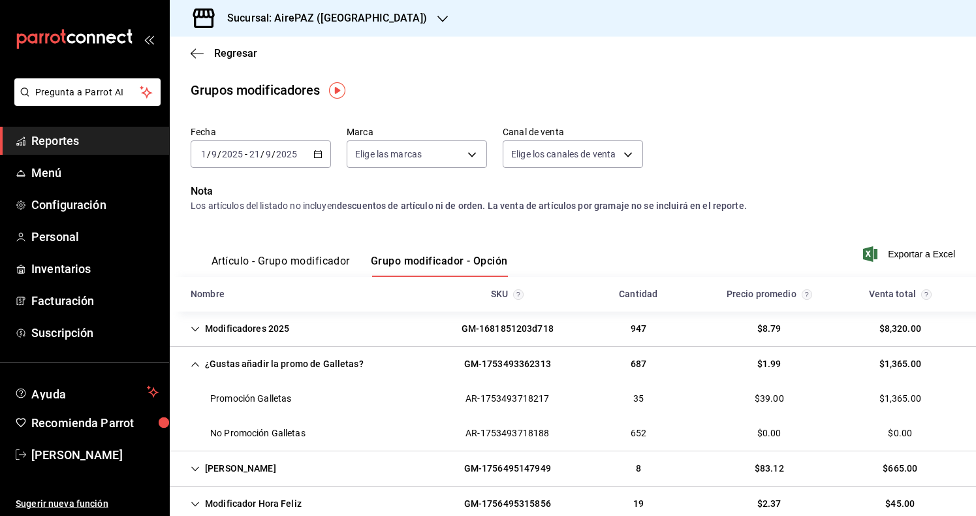
click at [320, 153] on \(Stroke\) "button" at bounding box center [318, 153] width 7 height 1
click at [348, 187] on p "Nota" at bounding box center [573, 191] width 765 height 16
click at [309, 21] on h3 "Sucursal: AirePAZ ([GEOGRAPHIC_DATA])" at bounding box center [322, 18] width 210 height 16
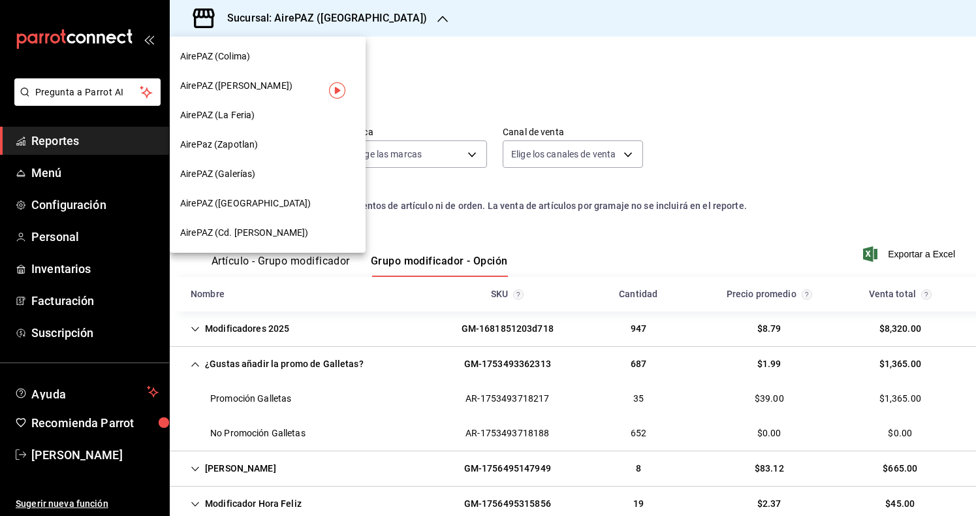
click at [261, 140] on div "AirePaz (Zapotlan)" at bounding box center [267, 145] width 175 height 14
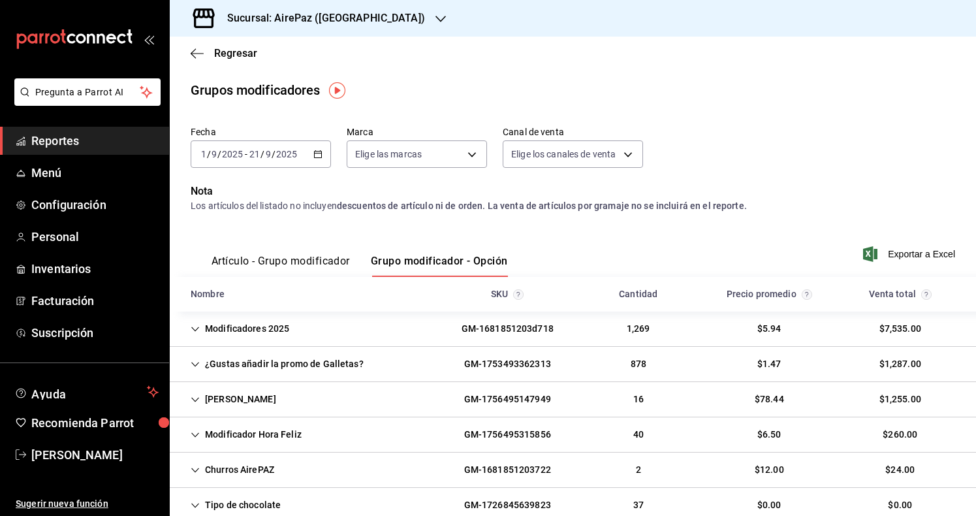
click at [250, 362] on div "¿Gustas añadir la promo de Galletas?" at bounding box center [277, 364] width 194 height 24
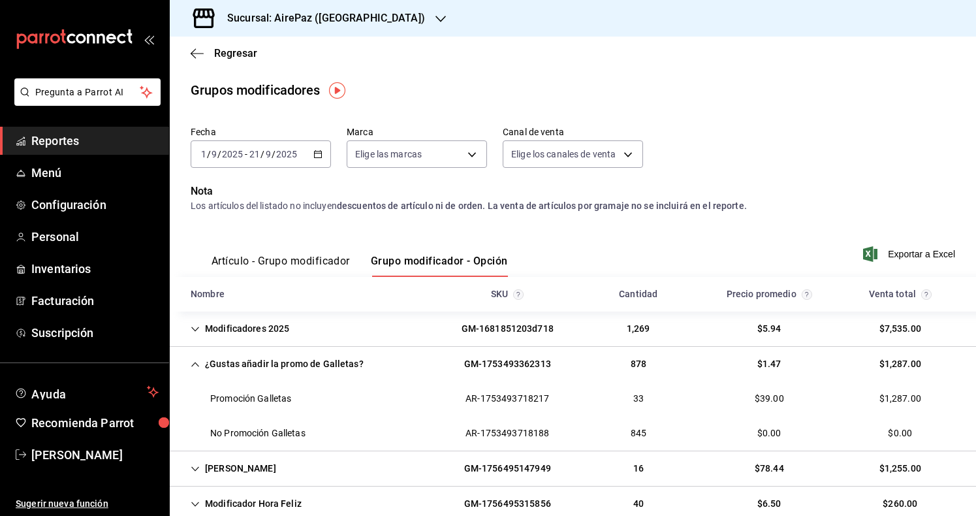
click at [349, 23] on h3 "Sucursal: AirePaz ([GEOGRAPHIC_DATA])" at bounding box center [321, 18] width 208 height 16
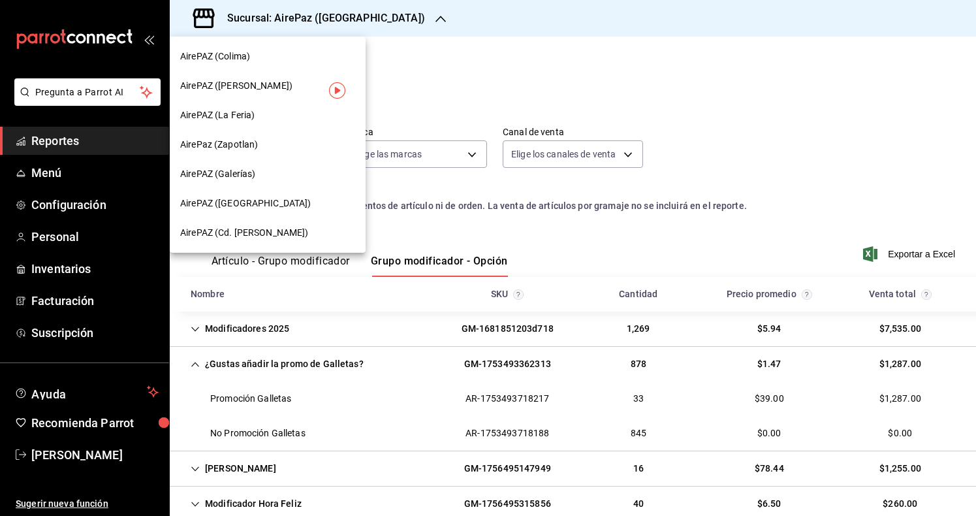
click at [307, 176] on div "AirePAZ (Galerías)" at bounding box center [267, 174] width 175 height 14
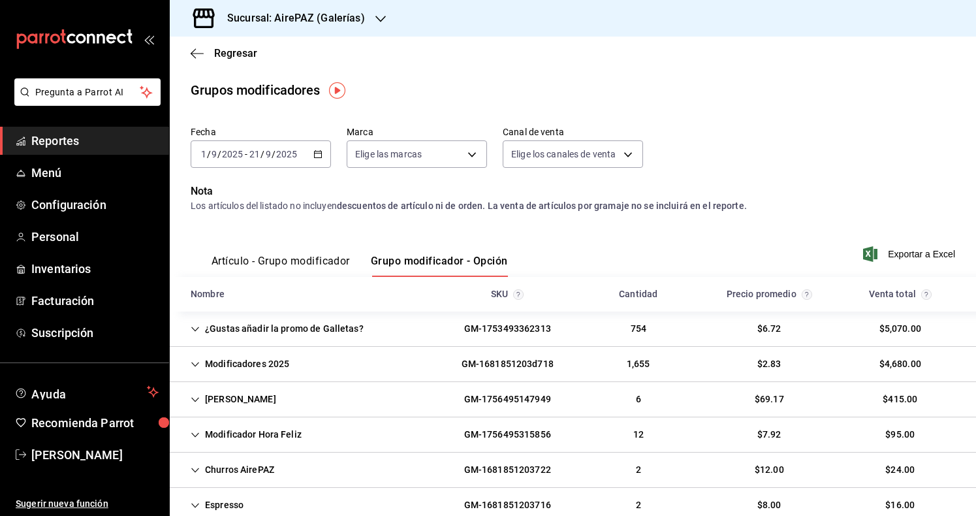
click at [330, 368] on div "Modificadores 2025 GM-1681851203d718 1,655 $2.83 $4,680.00" at bounding box center [573, 364] width 806 height 35
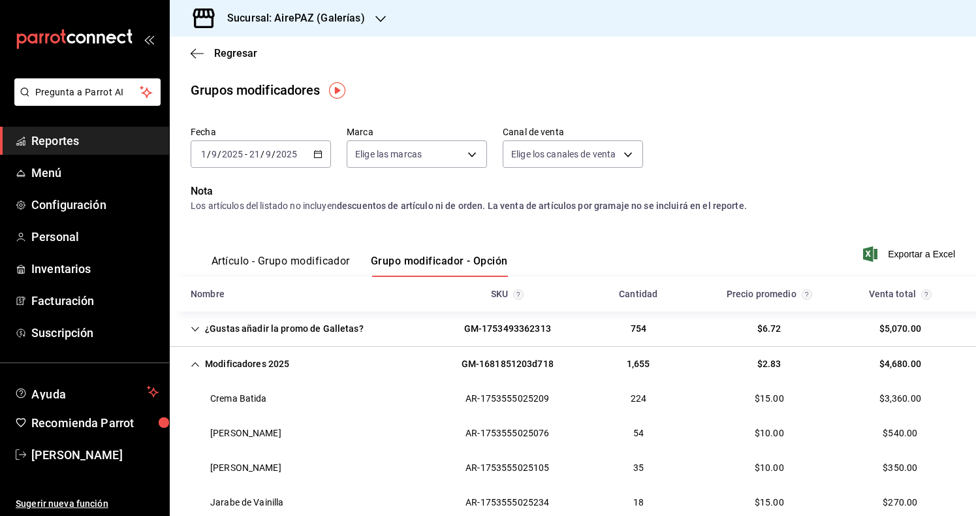
click at [330, 368] on div "Modificadores 2025 GM-1681851203d718 1,655 $2.83 $4,680.00" at bounding box center [573, 364] width 806 height 35
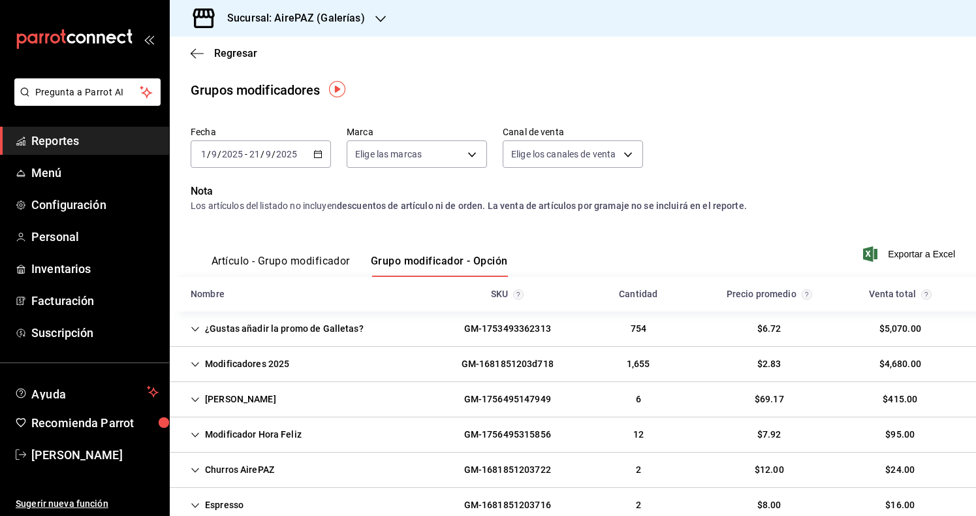
scroll to position [16, 0]
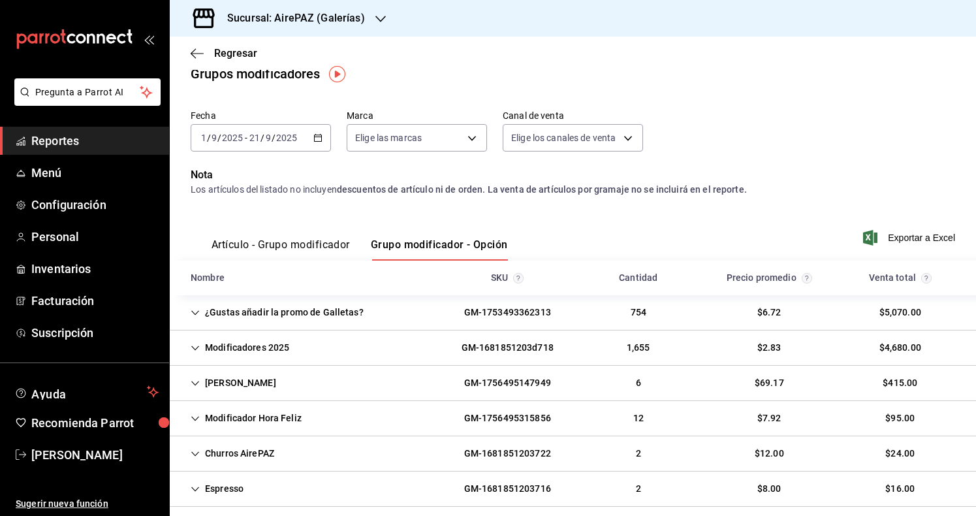
click at [319, 313] on div "¿Gustas añadir la promo de Galletas?" at bounding box center [277, 312] width 194 height 24
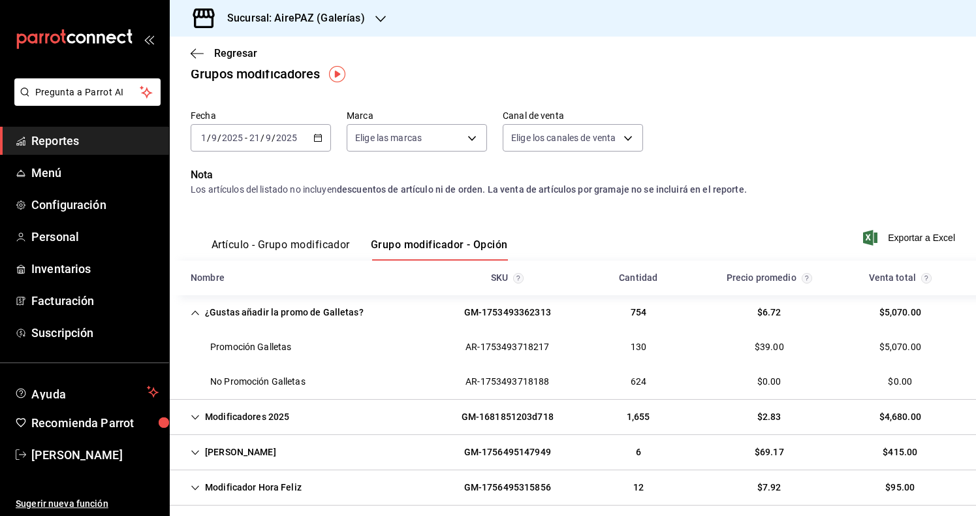
click at [330, 16] on h3 "Sucursal: AirePAZ (Galerías)" at bounding box center [291, 18] width 148 height 16
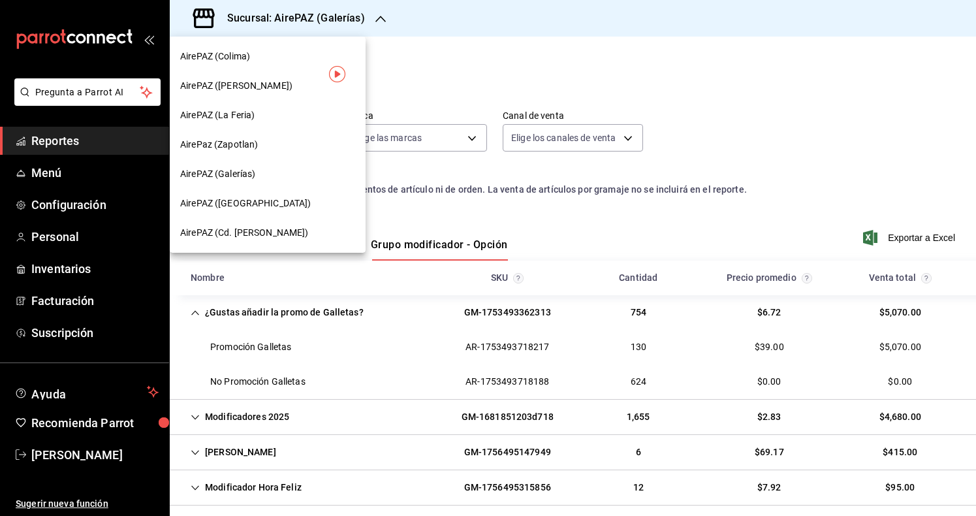
click at [259, 204] on span "AirePAZ ([GEOGRAPHIC_DATA])" at bounding box center [245, 204] width 131 height 14
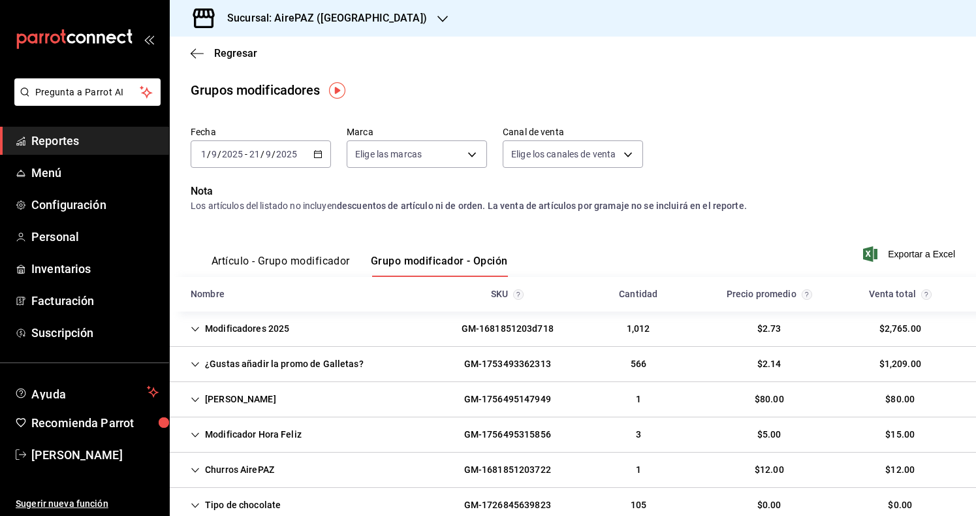
click at [499, 355] on div "GM-1753493362313" at bounding box center [508, 364] width 108 height 24
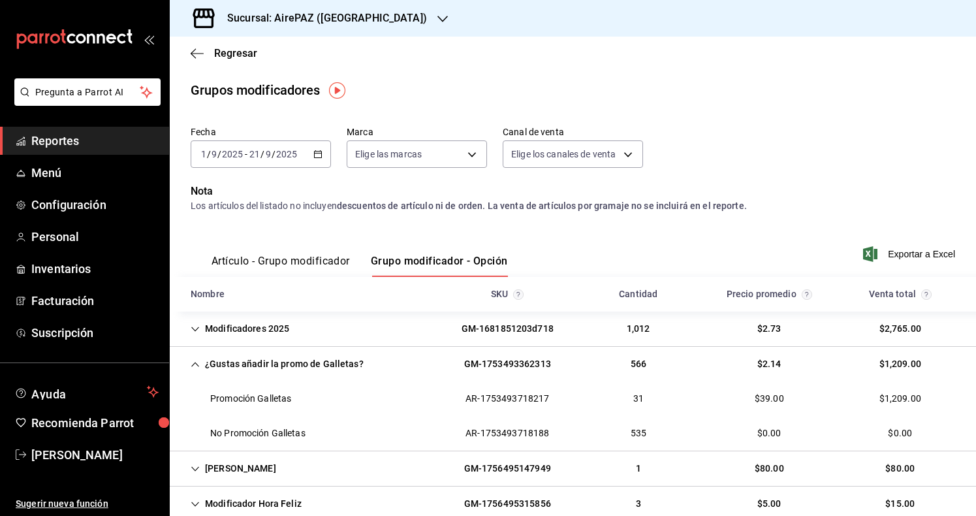
click at [360, 9] on div "Sucursal: AirePAZ ([GEOGRAPHIC_DATA])" at bounding box center [316, 18] width 273 height 37
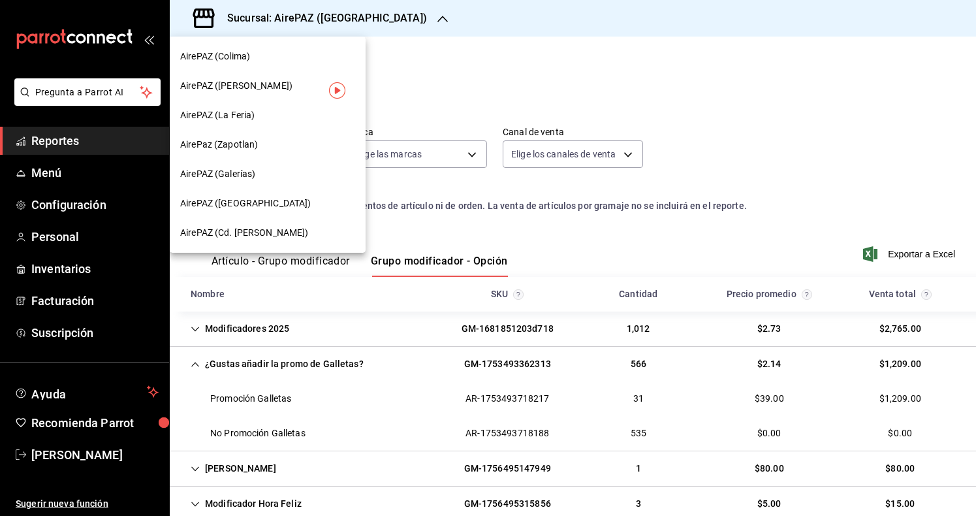
click at [309, 225] on div "AirePAZ (Cd. [PERSON_NAME])" at bounding box center [268, 232] width 196 height 29
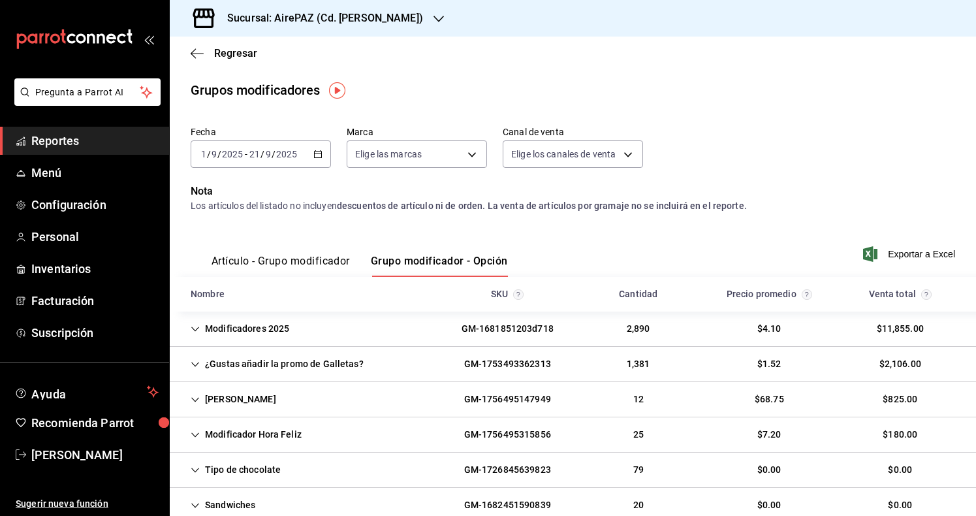
click at [331, 358] on div "¿Gustas añadir la promo de Galletas?" at bounding box center [277, 364] width 194 height 24
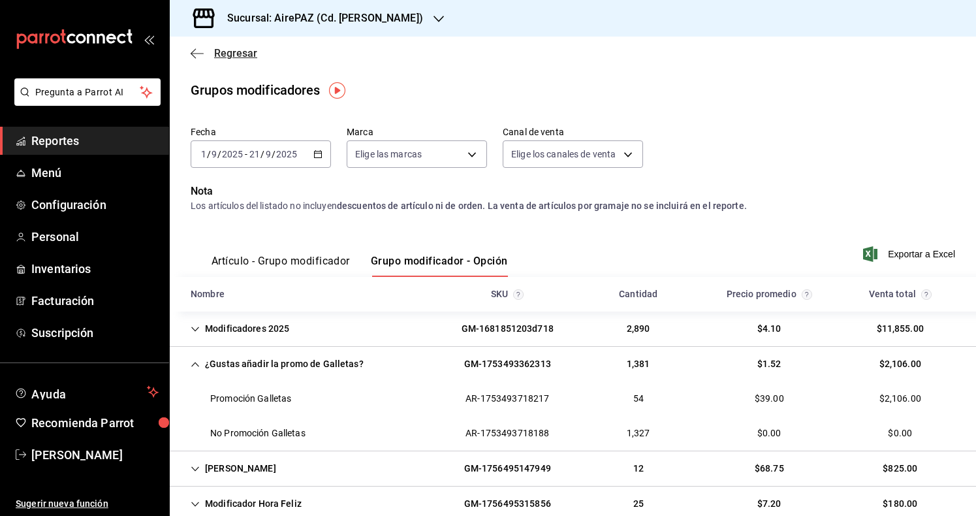
click at [198, 59] on icon "button" at bounding box center [197, 54] width 13 height 12
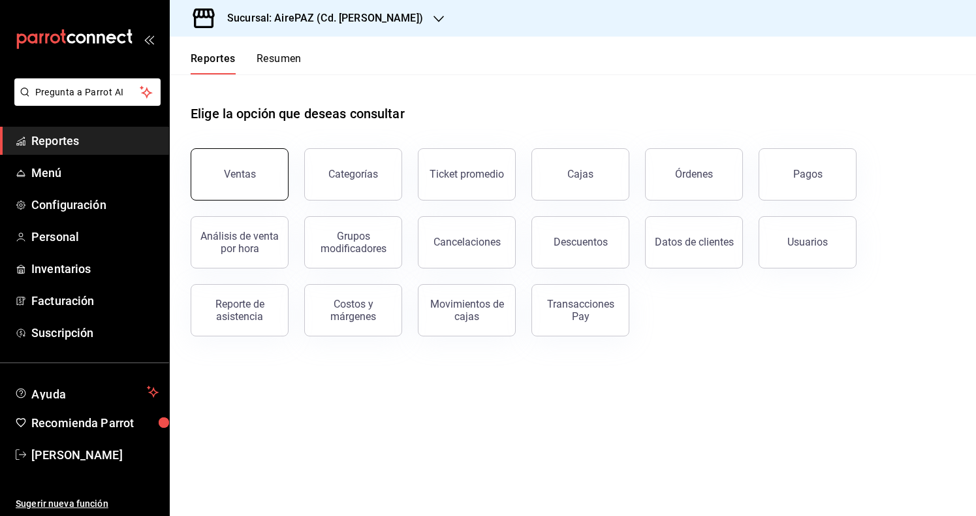
click at [263, 171] on button "Ventas" at bounding box center [240, 174] width 98 height 52
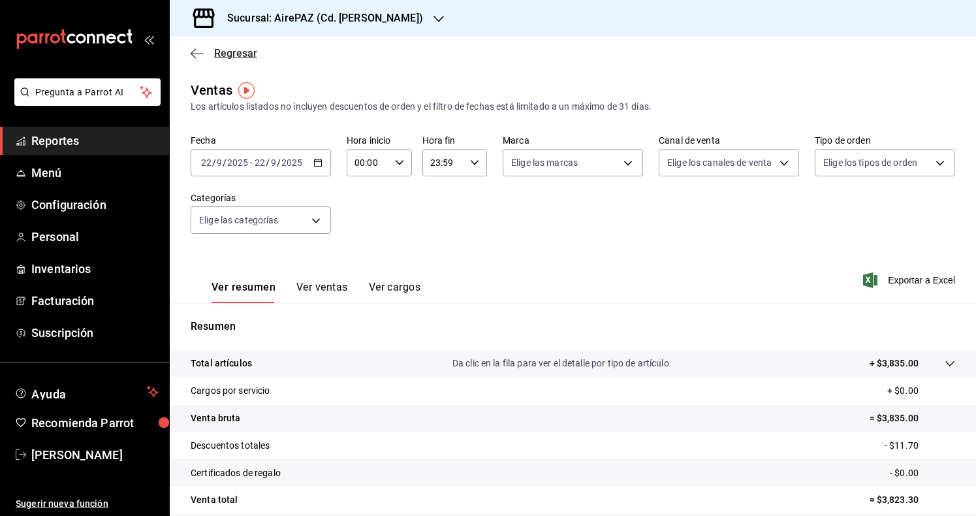
click at [200, 54] on icon "button" at bounding box center [197, 53] width 13 height 1
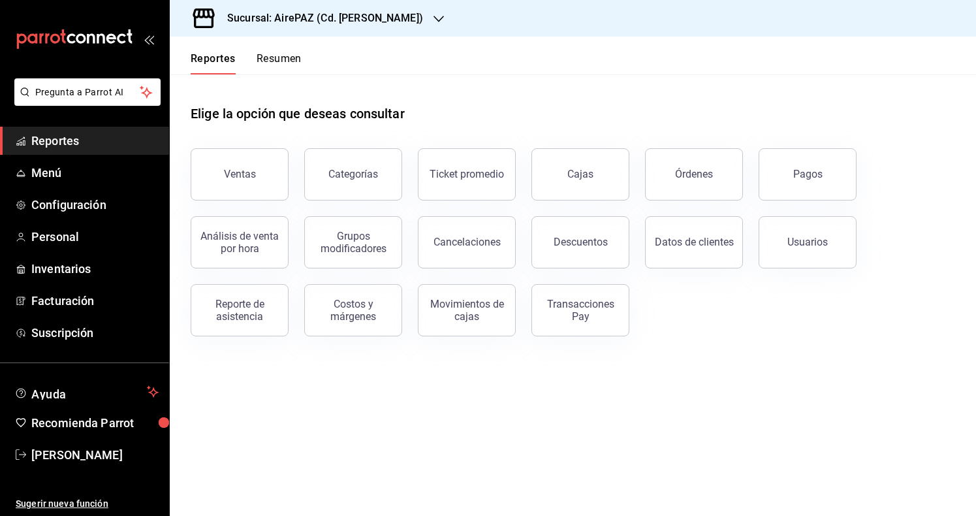
click at [287, 55] on button "Resumen" at bounding box center [279, 63] width 45 height 22
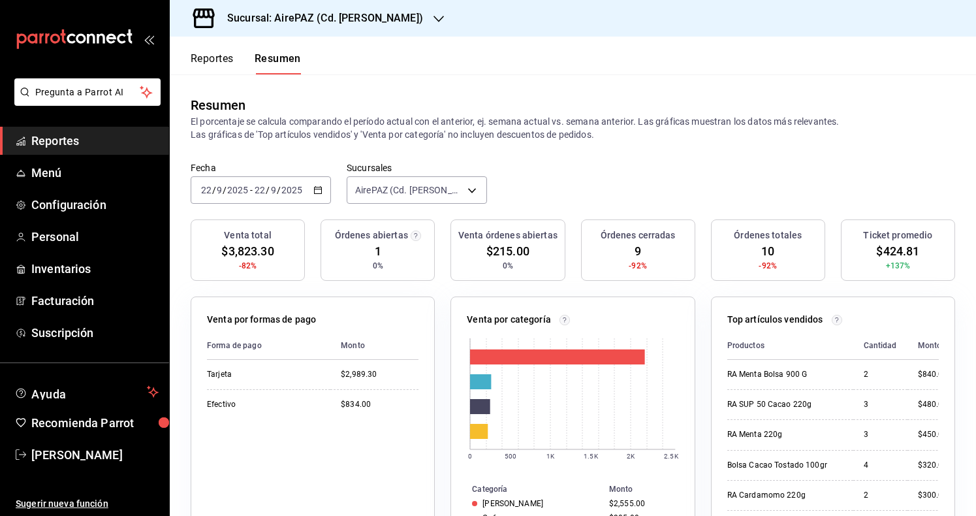
click at [317, 191] on icon "button" at bounding box center [317, 189] width 9 height 9
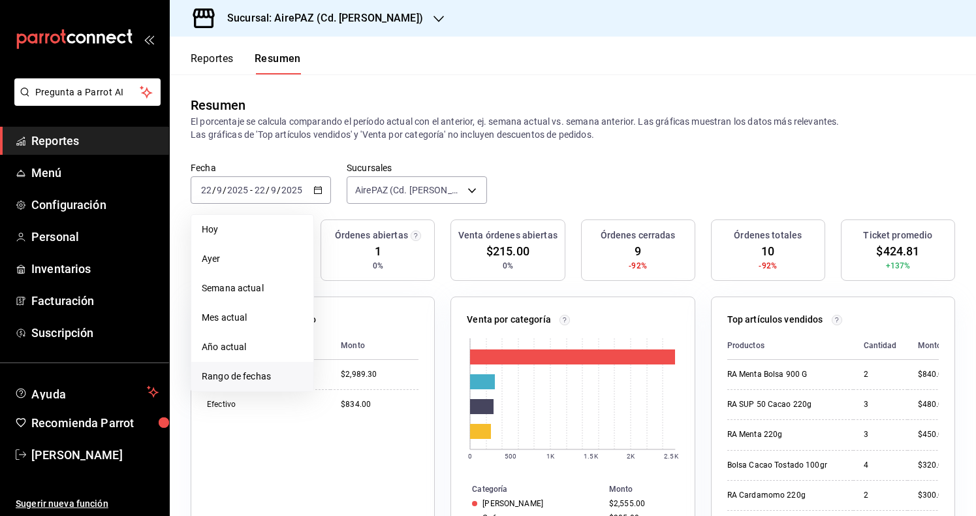
click at [276, 365] on li "Rango de fechas" at bounding box center [252, 376] width 122 height 29
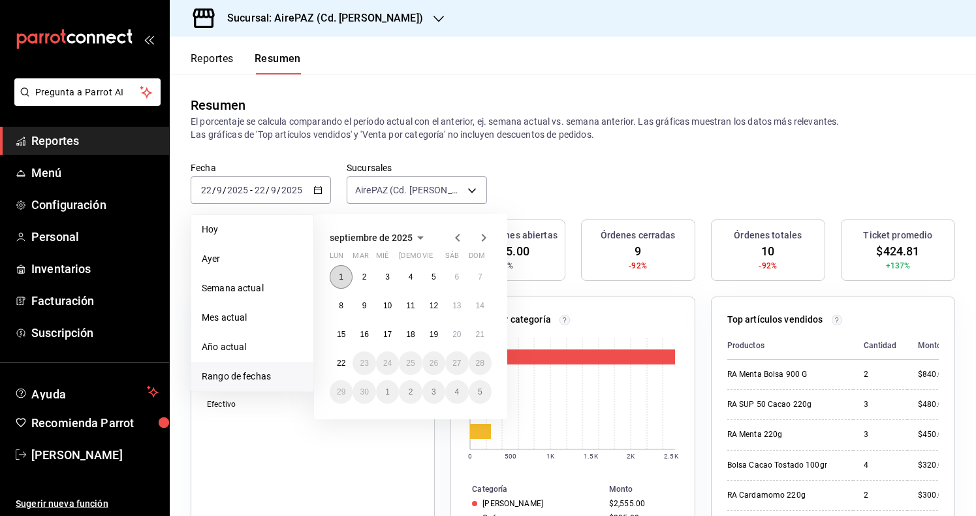
click at [338, 281] on button "1" at bounding box center [341, 277] width 23 height 24
click at [484, 341] on button "21" at bounding box center [480, 335] width 23 height 24
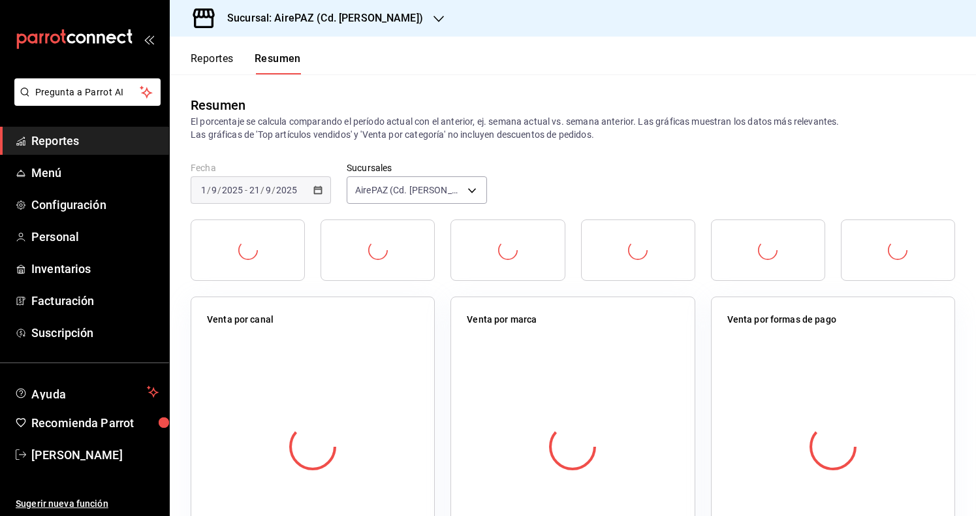
click at [558, 189] on div "Fecha [DATE] [DATE] - [DATE] [DATE] Sucursales AirePAZ (Cd. [PERSON_NAME]) [obj…" at bounding box center [573, 190] width 806 height 57
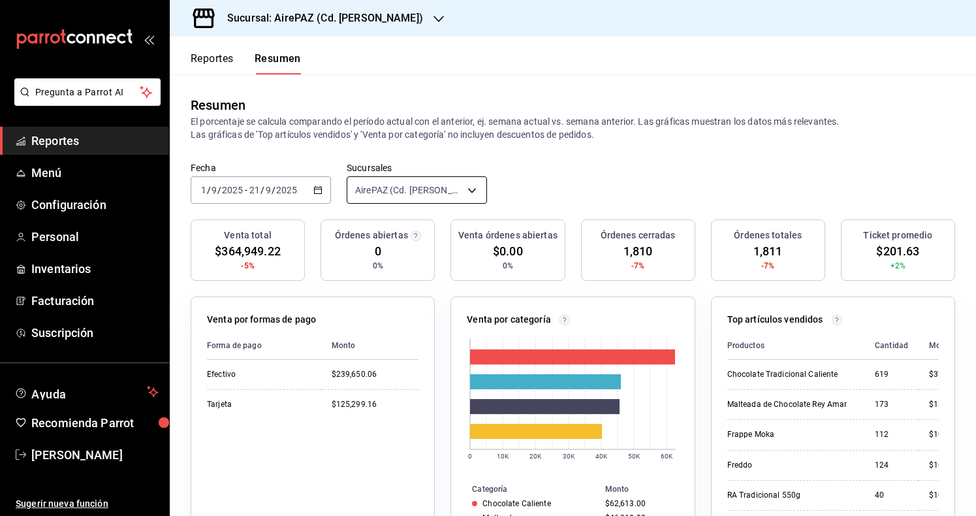
click at [409, 189] on body "Pregunta a Parrot AI Reportes Menú Configuración Personal Inventarios Facturaci…" at bounding box center [488, 258] width 976 height 516
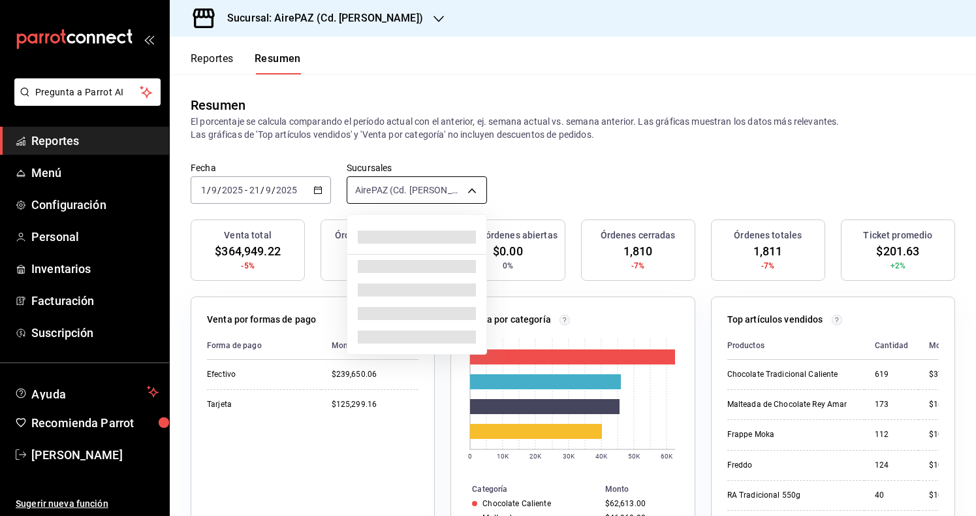
click at [409, 189] on div at bounding box center [488, 258] width 976 height 516
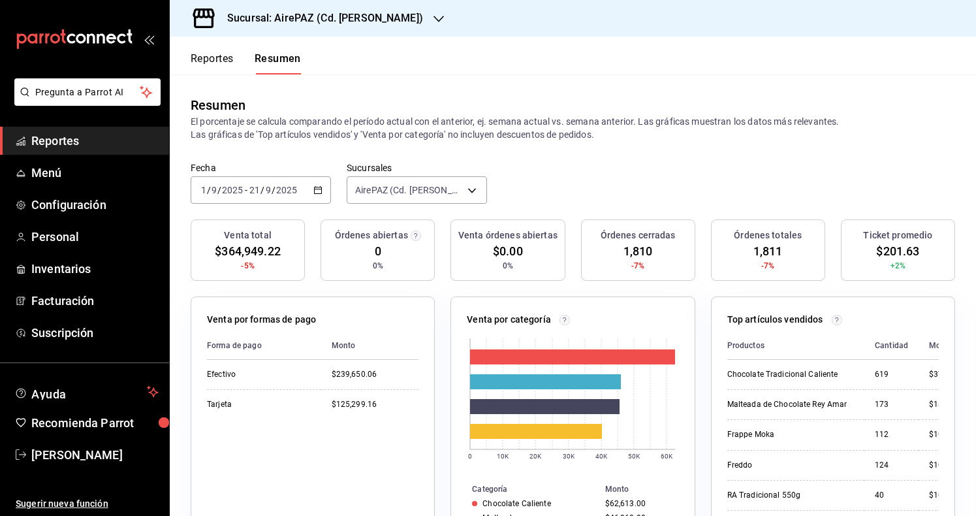
click at [358, 15] on h3 "Sucursal: AirePAZ (Cd. [PERSON_NAME])" at bounding box center [320, 18] width 206 height 16
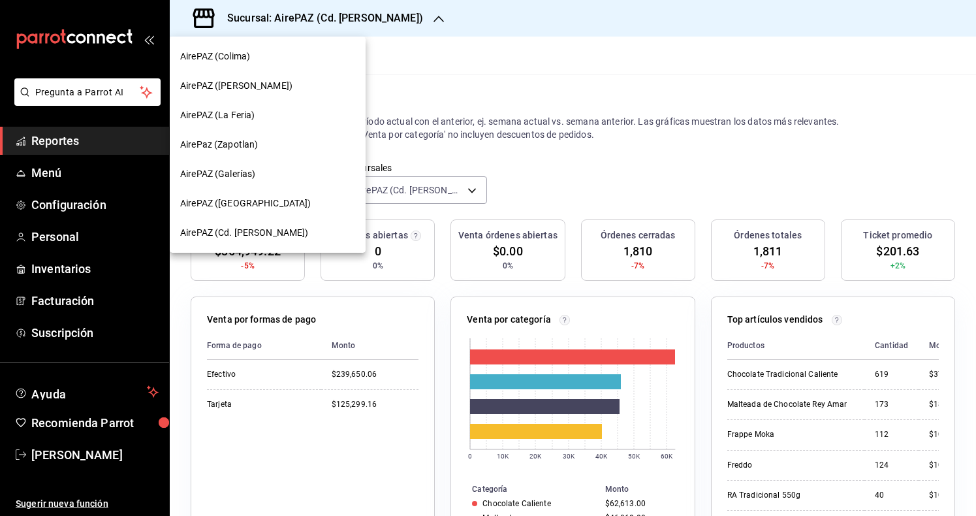
click at [286, 93] on div "AirePAZ ([PERSON_NAME])" at bounding box center [268, 85] width 196 height 29
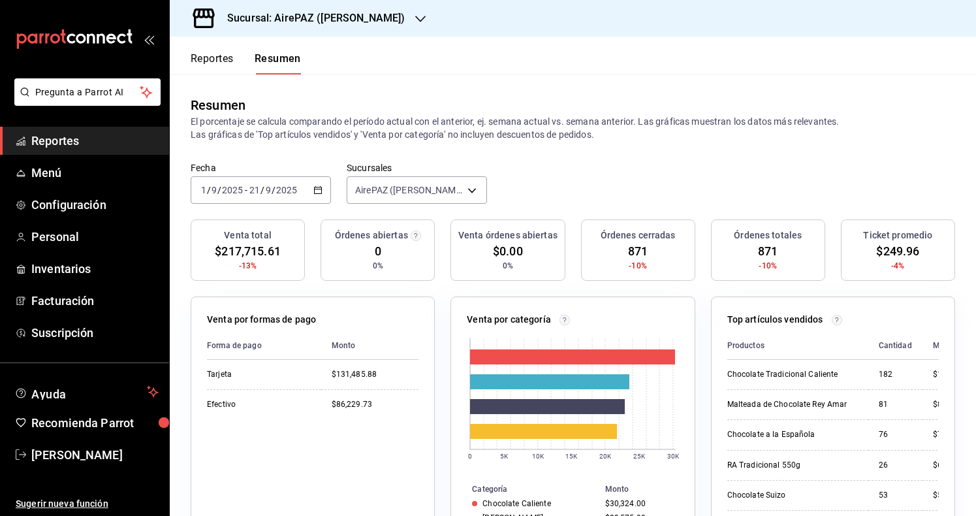
click at [315, 20] on h3 "Sucursal: AirePAZ ([PERSON_NAME])" at bounding box center [311, 18] width 188 height 16
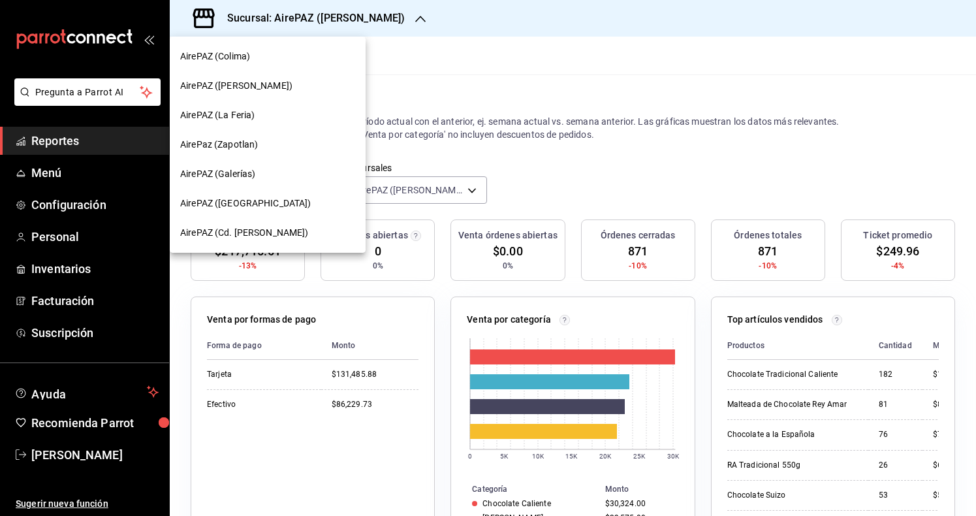
click at [278, 117] on div "AirePAZ (La Feria)" at bounding box center [267, 115] width 175 height 14
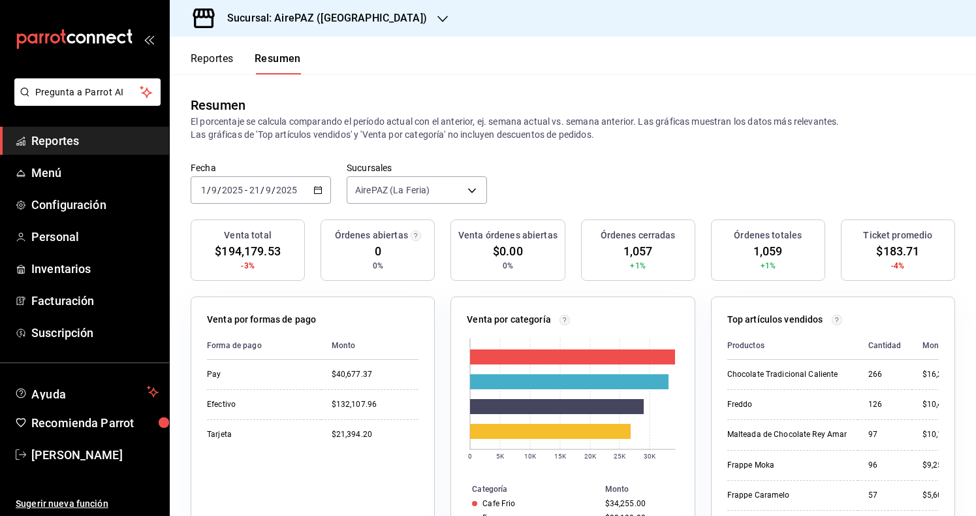
click at [303, 12] on h3 "Sucursal: AirePAZ ([GEOGRAPHIC_DATA])" at bounding box center [322, 18] width 210 height 16
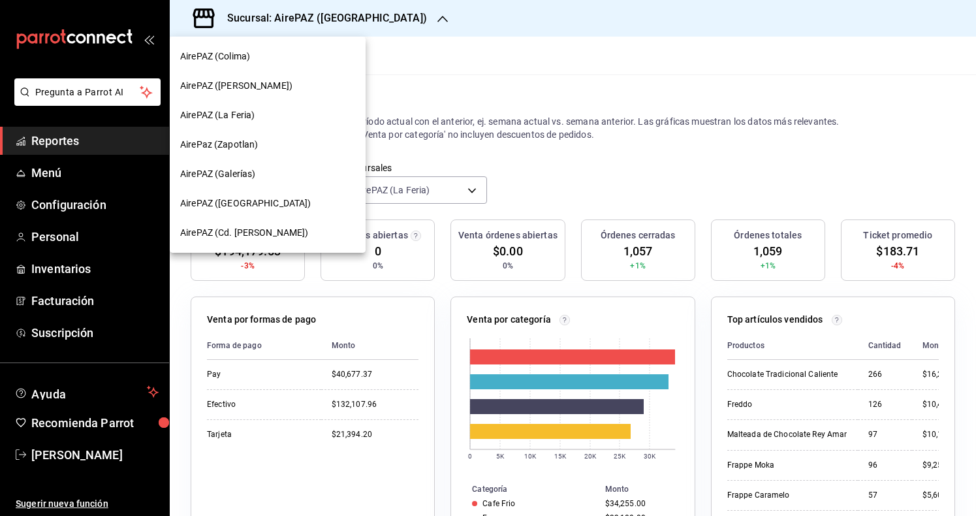
click at [278, 143] on div "AirePaz (Zapotlan)" at bounding box center [267, 145] width 175 height 14
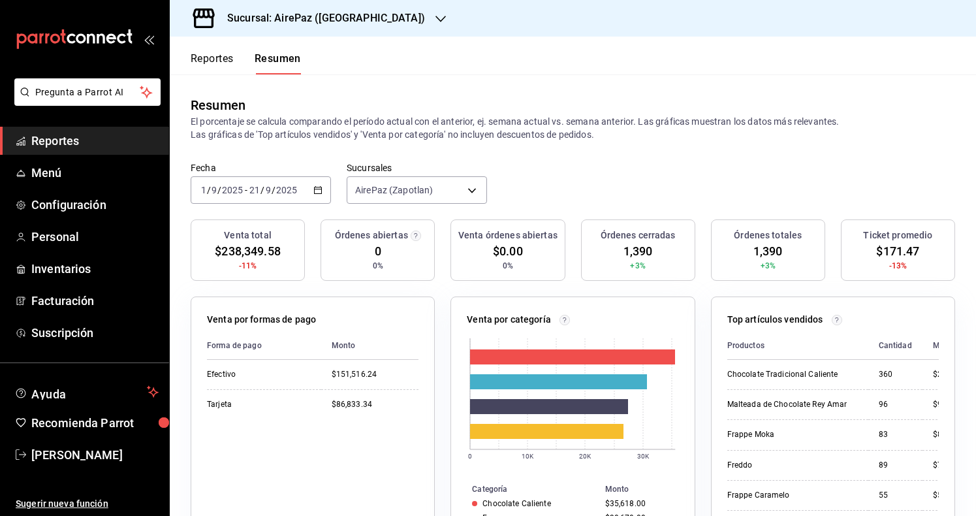
scroll to position [16, 0]
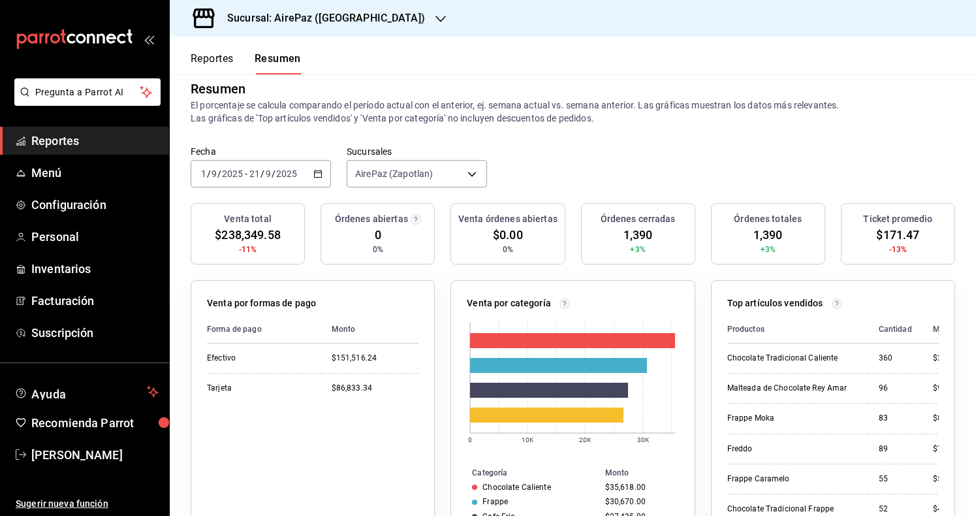
click at [302, 25] on h3 "Sucursal: AirePaz ([GEOGRAPHIC_DATA])" at bounding box center [321, 18] width 208 height 16
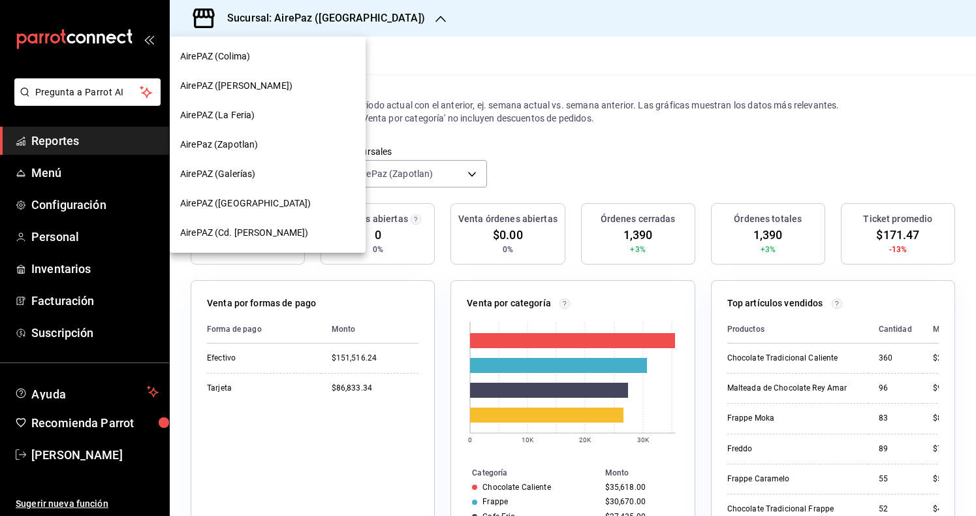
click at [294, 198] on div "AirePAZ ([GEOGRAPHIC_DATA])" at bounding box center [267, 204] width 175 height 14
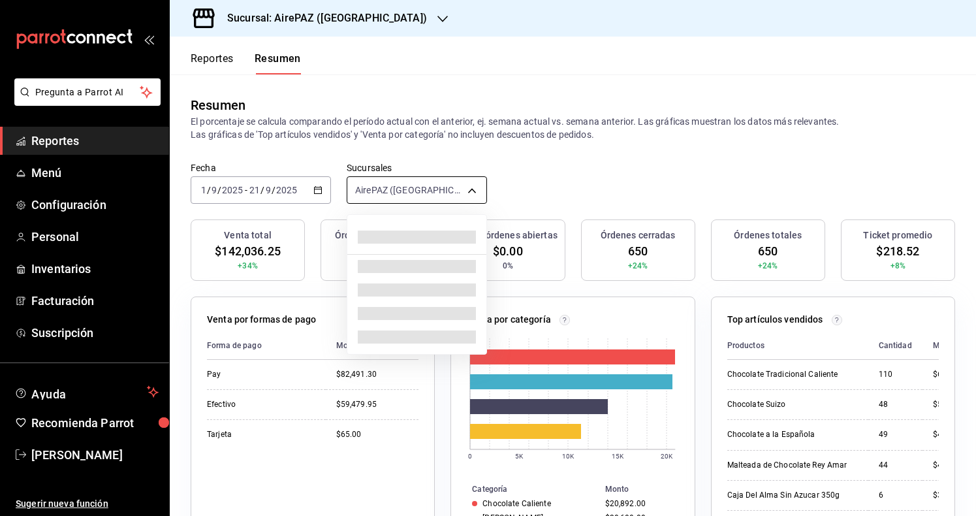
click at [460, 193] on body "Pregunta a Parrot AI Reportes Menú Configuración Personal Inventarios Facturaci…" at bounding box center [488, 258] width 976 height 516
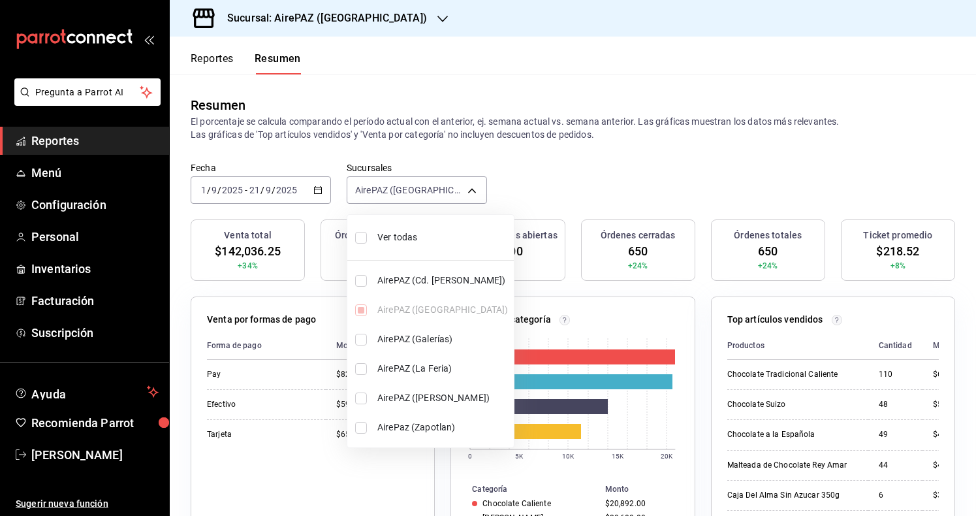
click at [345, 24] on div at bounding box center [488, 258] width 976 height 516
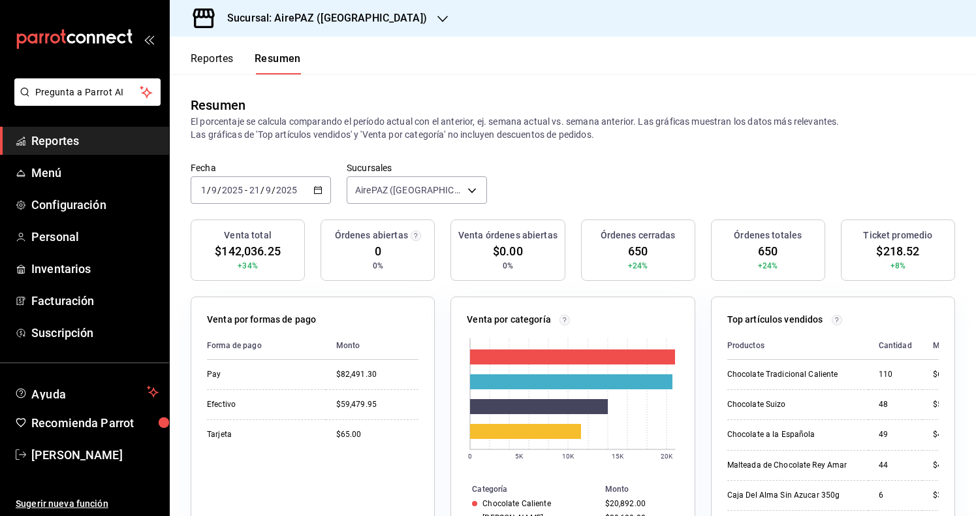
click at [347, 22] on h3 "Sucursal: AirePAZ ([GEOGRAPHIC_DATA])" at bounding box center [322, 18] width 210 height 16
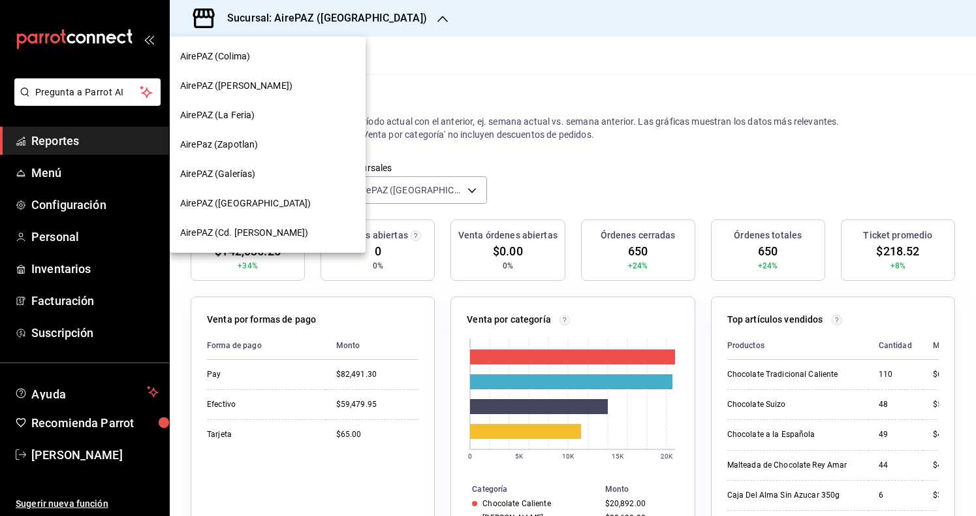
click at [298, 234] on div "AirePAZ (Cd. [PERSON_NAME])" at bounding box center [267, 233] width 175 height 14
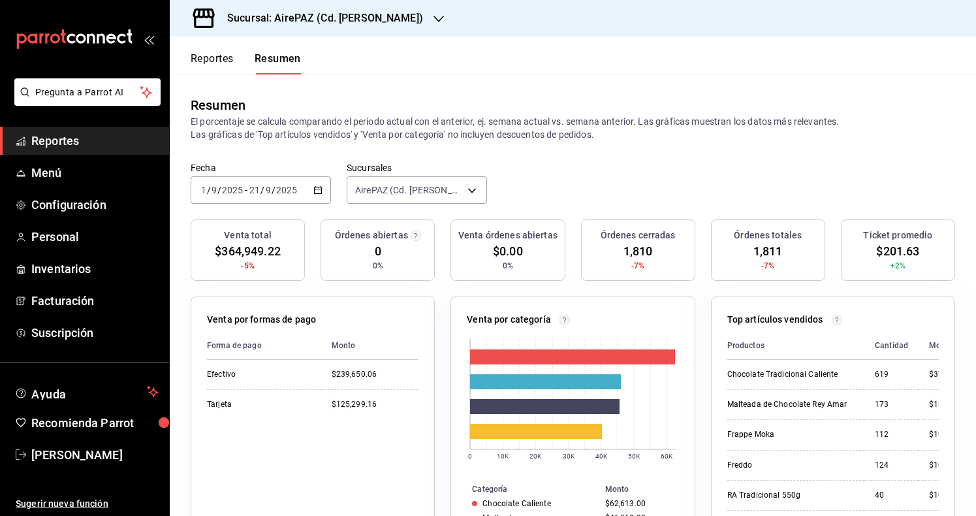
click at [377, 21] on h3 "Sucursal: AirePAZ (Cd. [PERSON_NAME])" at bounding box center [320, 18] width 206 height 16
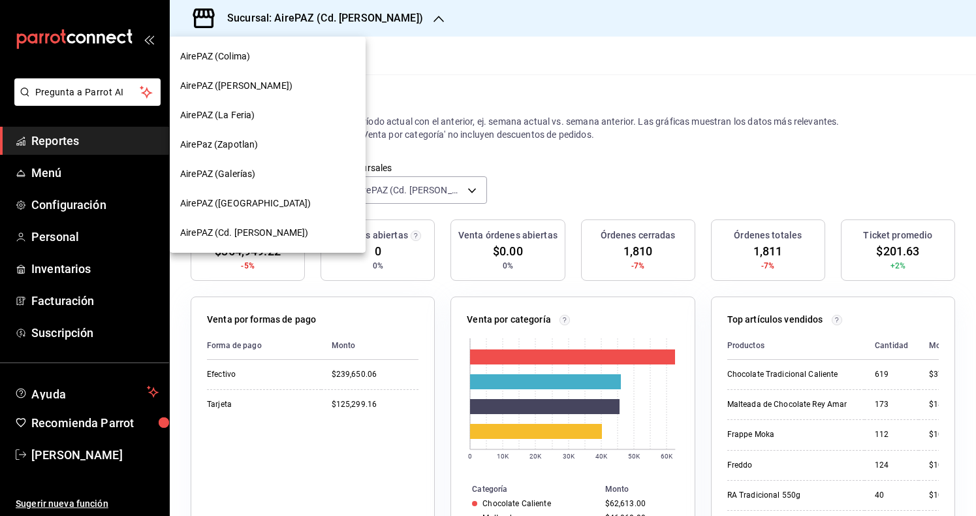
click at [330, 82] on div "AirePAZ ([PERSON_NAME])" at bounding box center [267, 86] width 175 height 14
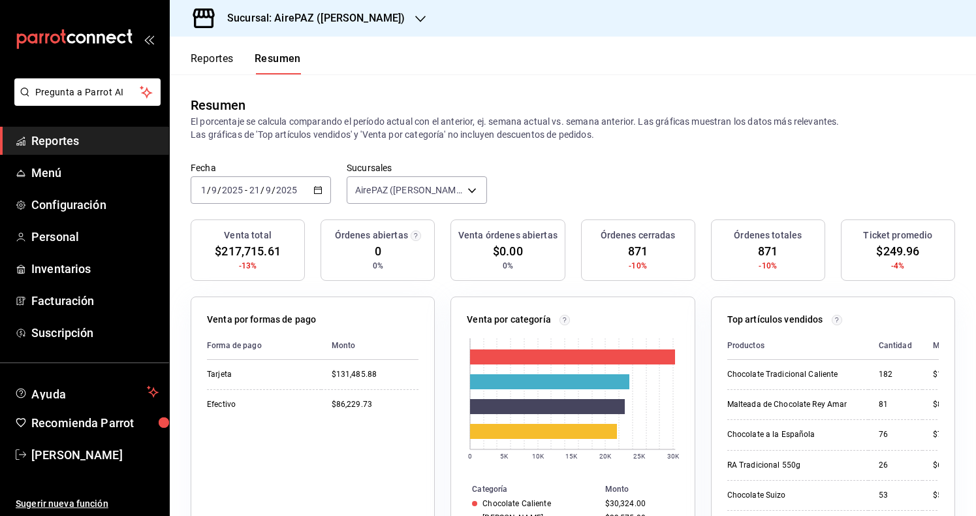
click at [386, 10] on div "Sucursal: AirePAZ ([PERSON_NAME])" at bounding box center [305, 18] width 251 height 37
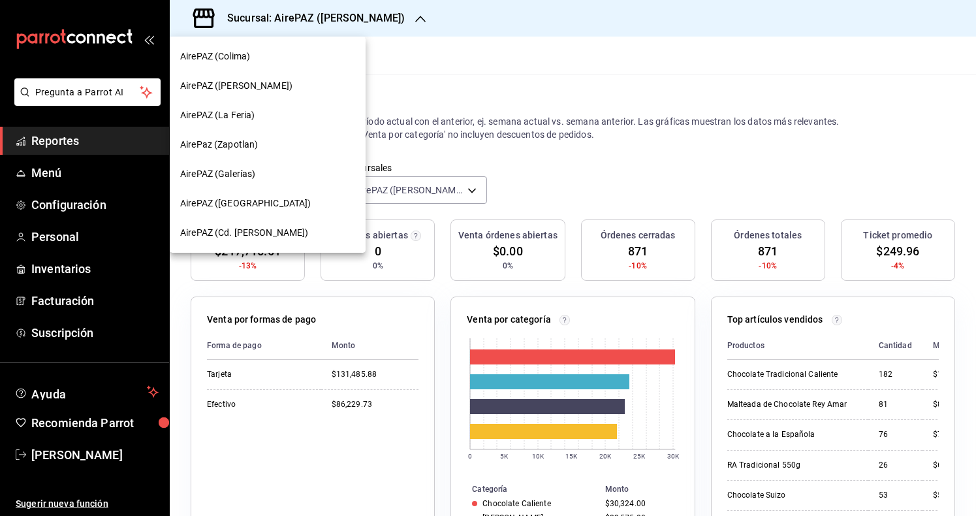
click at [293, 107] on div "AirePAZ (La Feria)" at bounding box center [268, 115] width 196 height 29
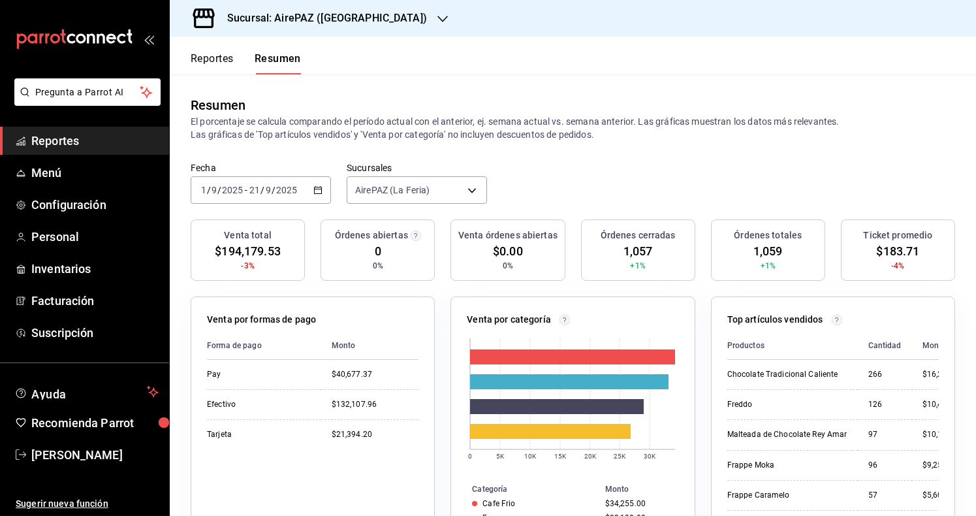
click at [346, 17] on h3 "Sucursal: AirePAZ ([GEOGRAPHIC_DATA])" at bounding box center [322, 18] width 210 height 16
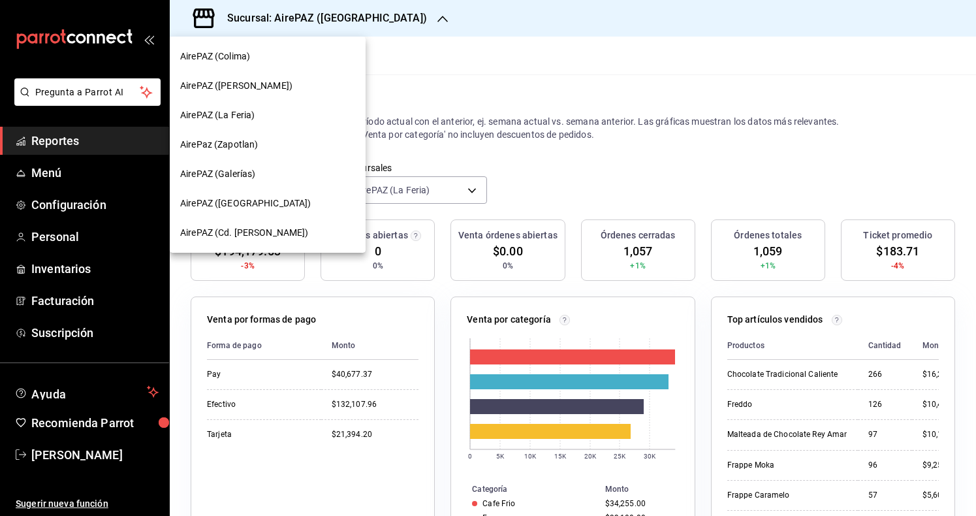
click at [291, 136] on div "AirePaz (Zapotlan)" at bounding box center [268, 144] width 196 height 29
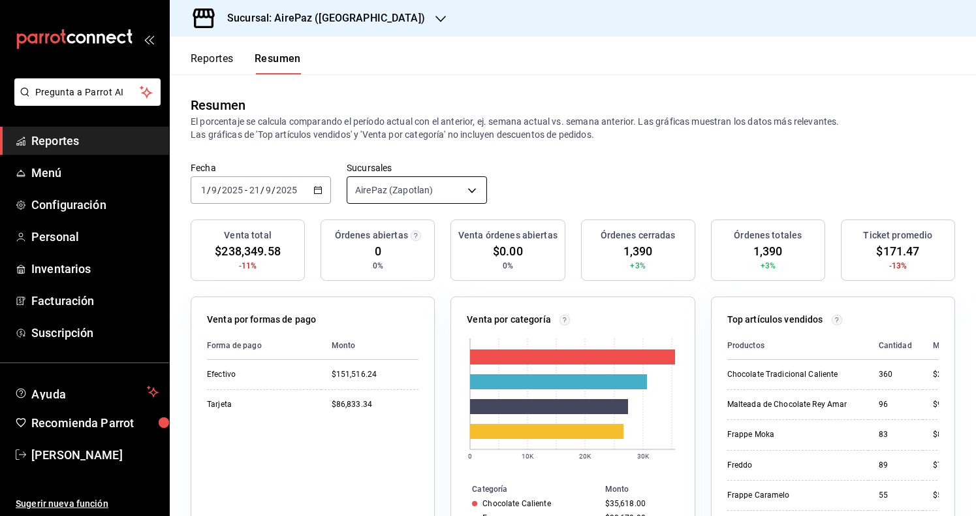
click at [411, 185] on body "Pregunta a Parrot AI Reportes Menú Configuración Personal Inventarios Facturaci…" at bounding box center [488, 258] width 976 height 516
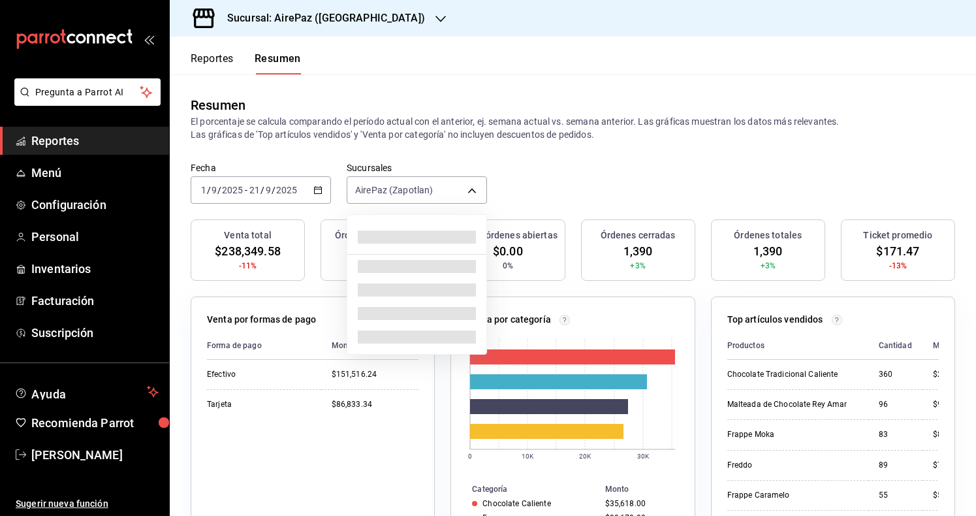
click at [430, 155] on div at bounding box center [488, 258] width 976 height 516
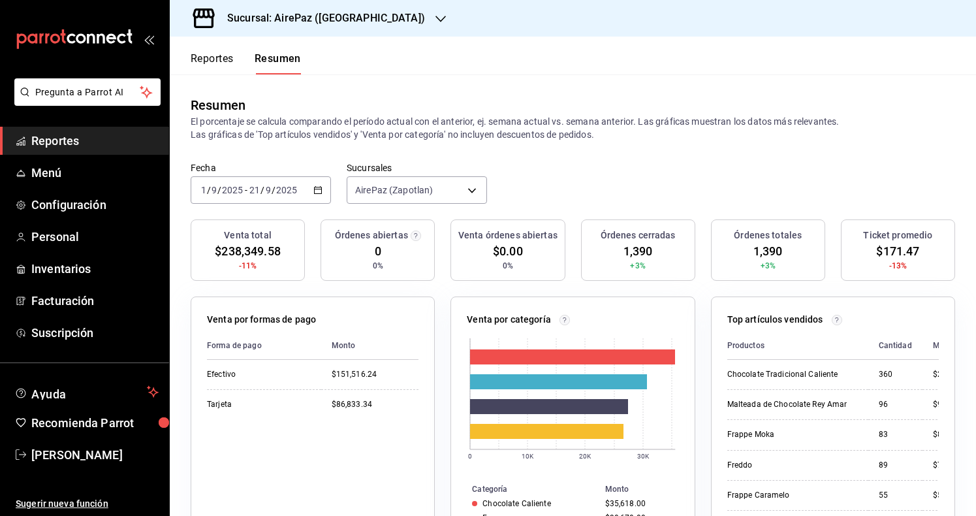
click at [360, 18] on h3 "Sucursal: AirePaz ([GEOGRAPHIC_DATA])" at bounding box center [321, 18] width 208 height 16
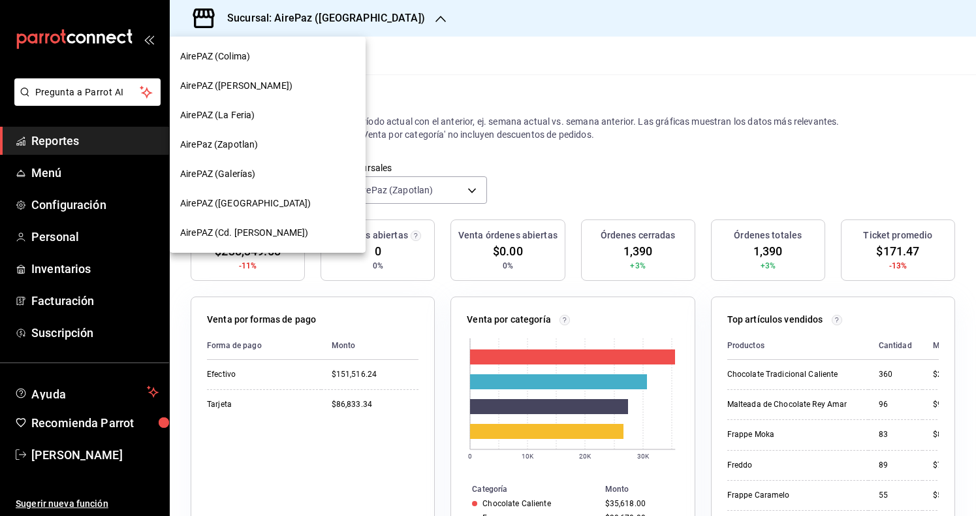
click at [328, 166] on div "AirePAZ (Galerías)" at bounding box center [268, 173] width 196 height 29
